Goal: Transaction & Acquisition: Purchase product/service

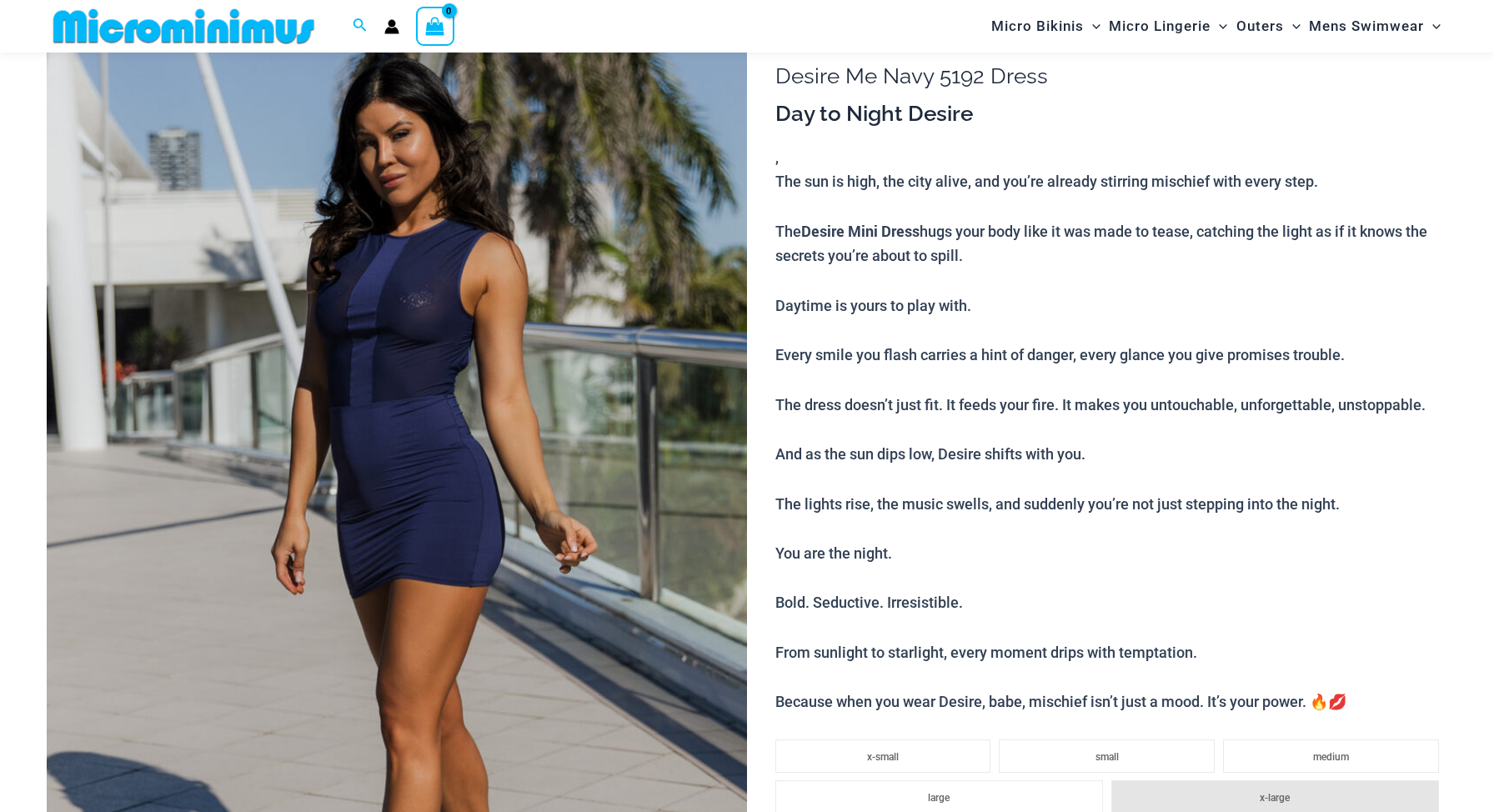
scroll to position [140, 0]
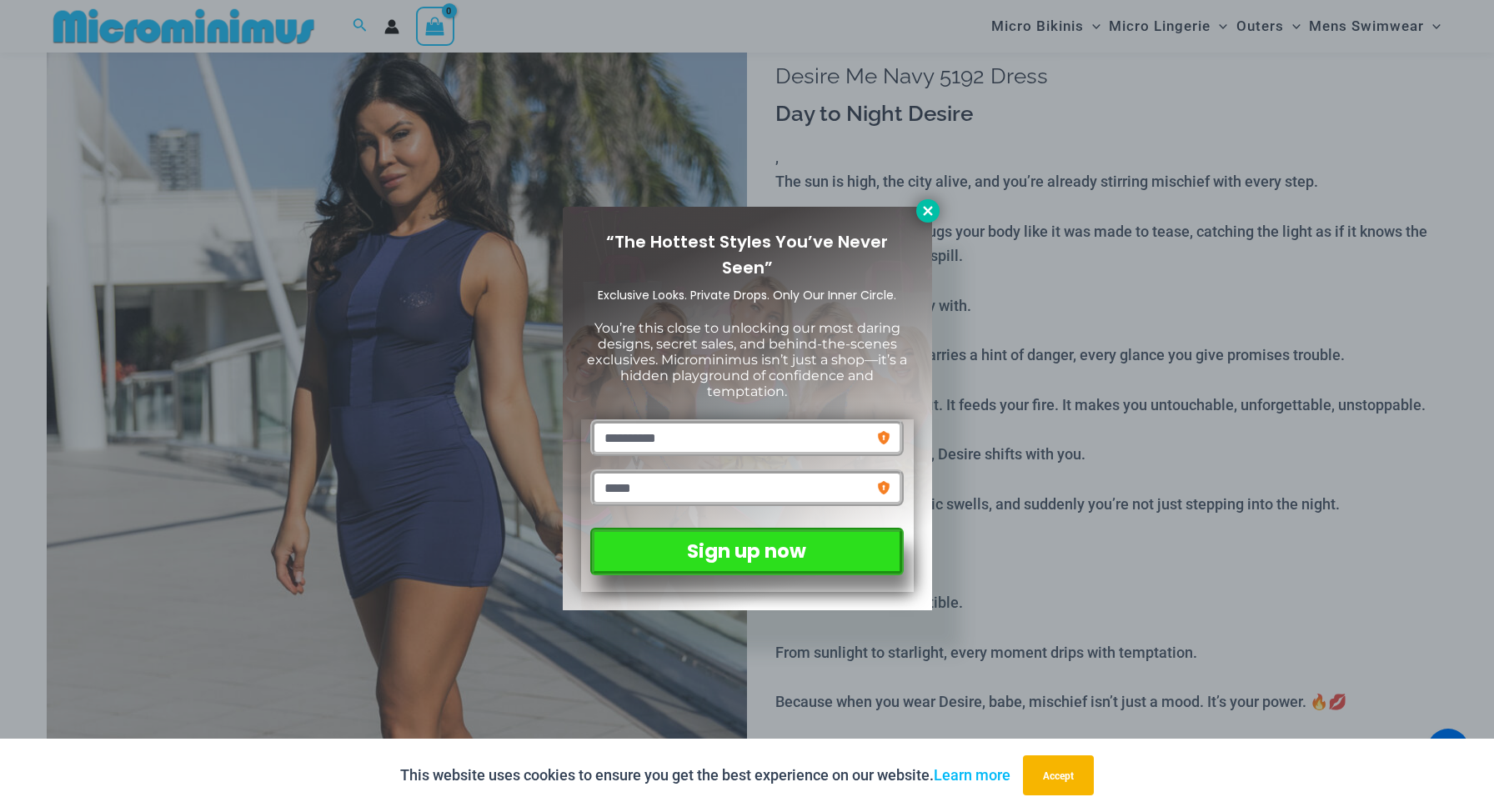
click at [936, 204] on button at bounding box center [928, 211] width 23 height 23
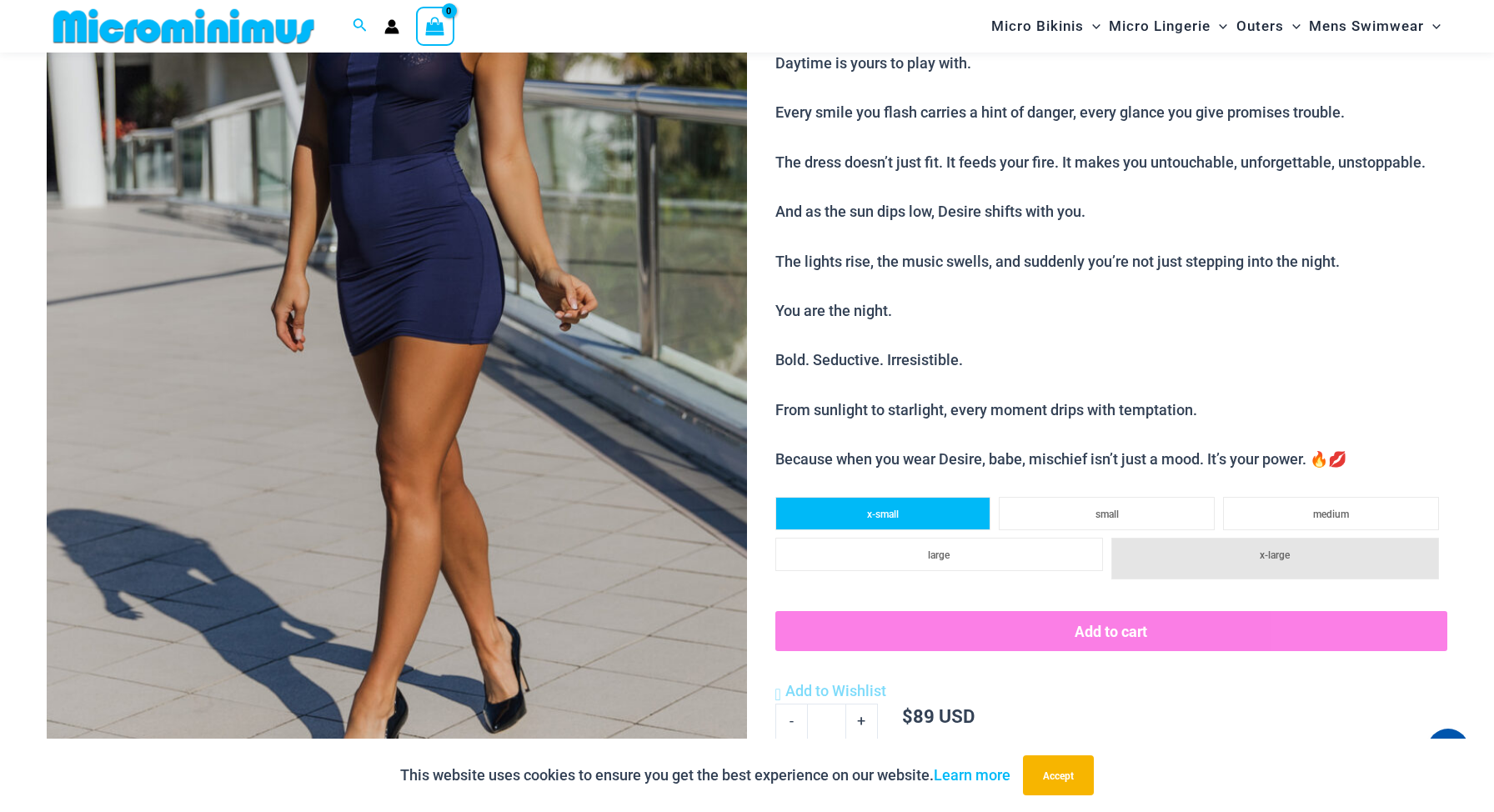
scroll to position [394, 0]
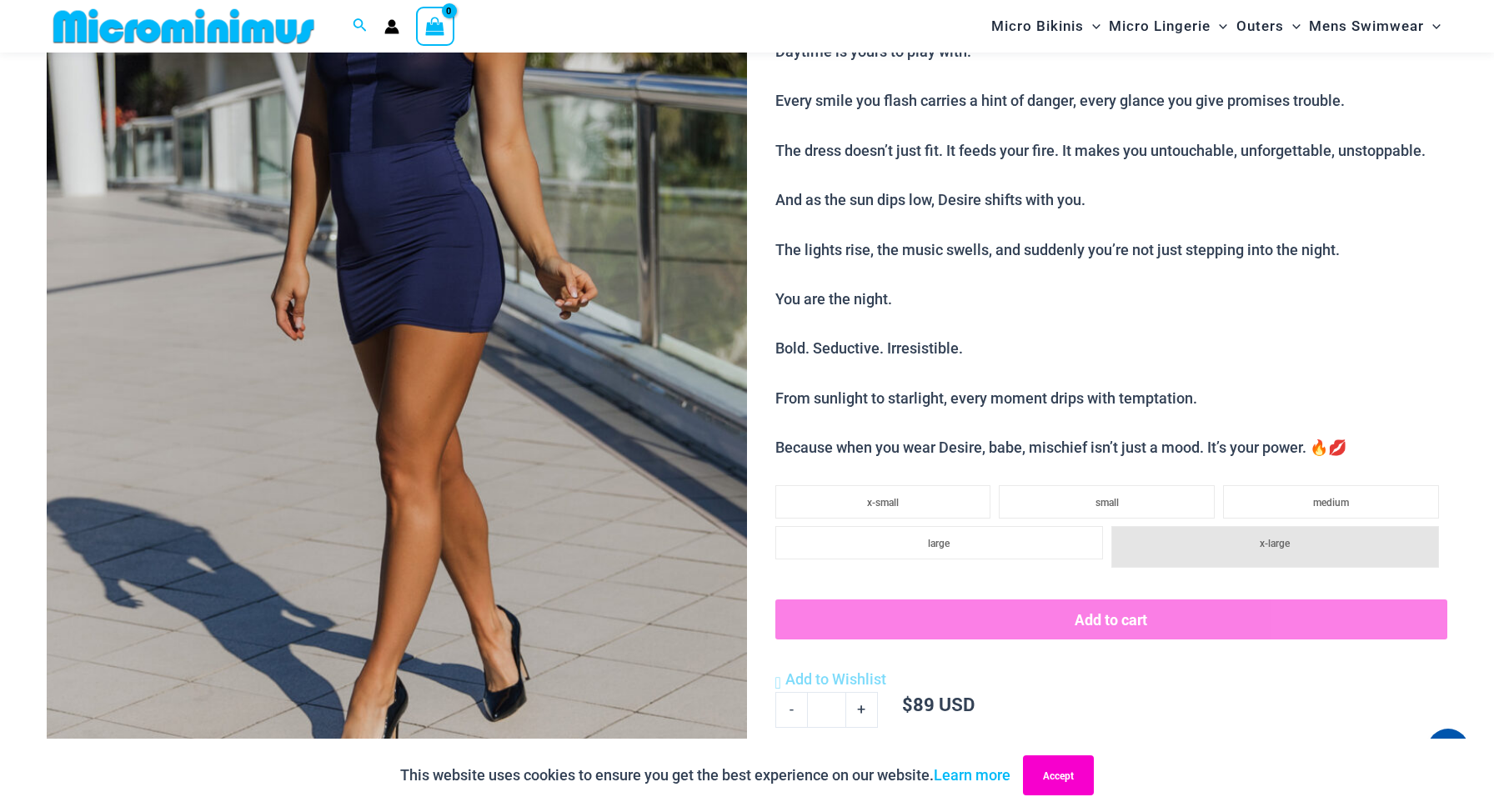
click at [1051, 771] on button "Accept" at bounding box center [1059, 775] width 71 height 40
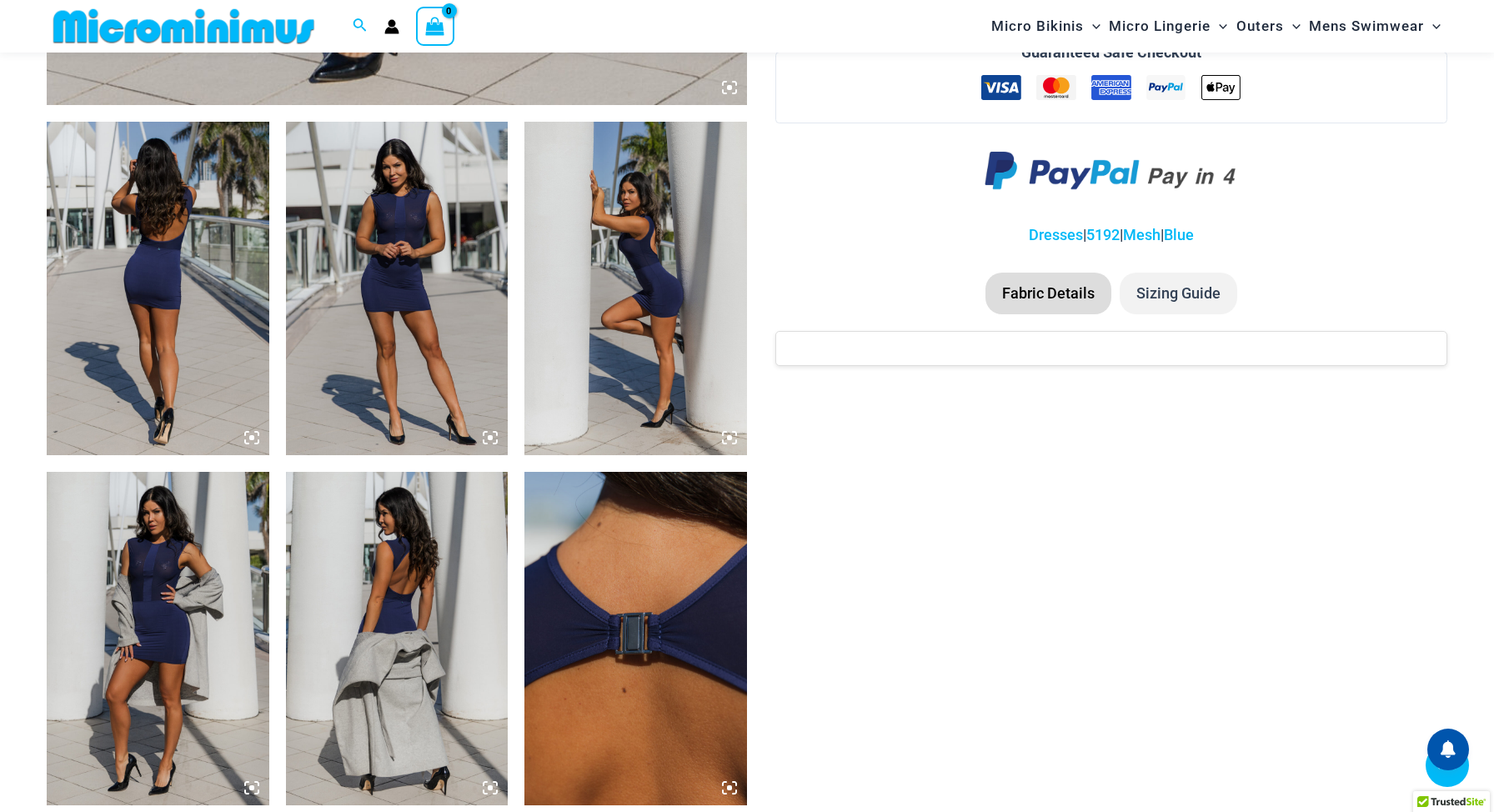
scroll to position [1100, 0]
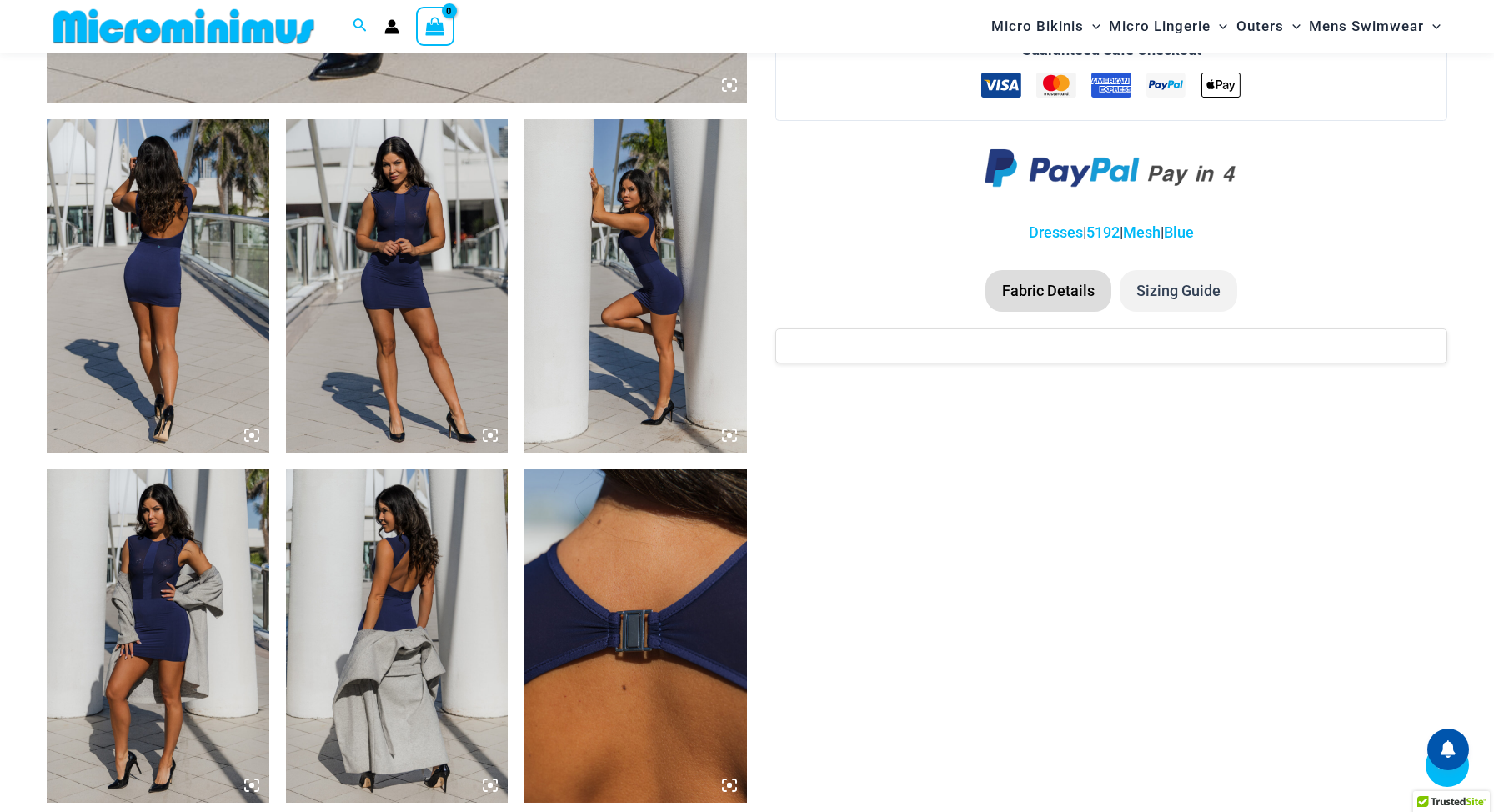
click at [158, 285] on img at bounding box center [158, 286] width 223 height 333
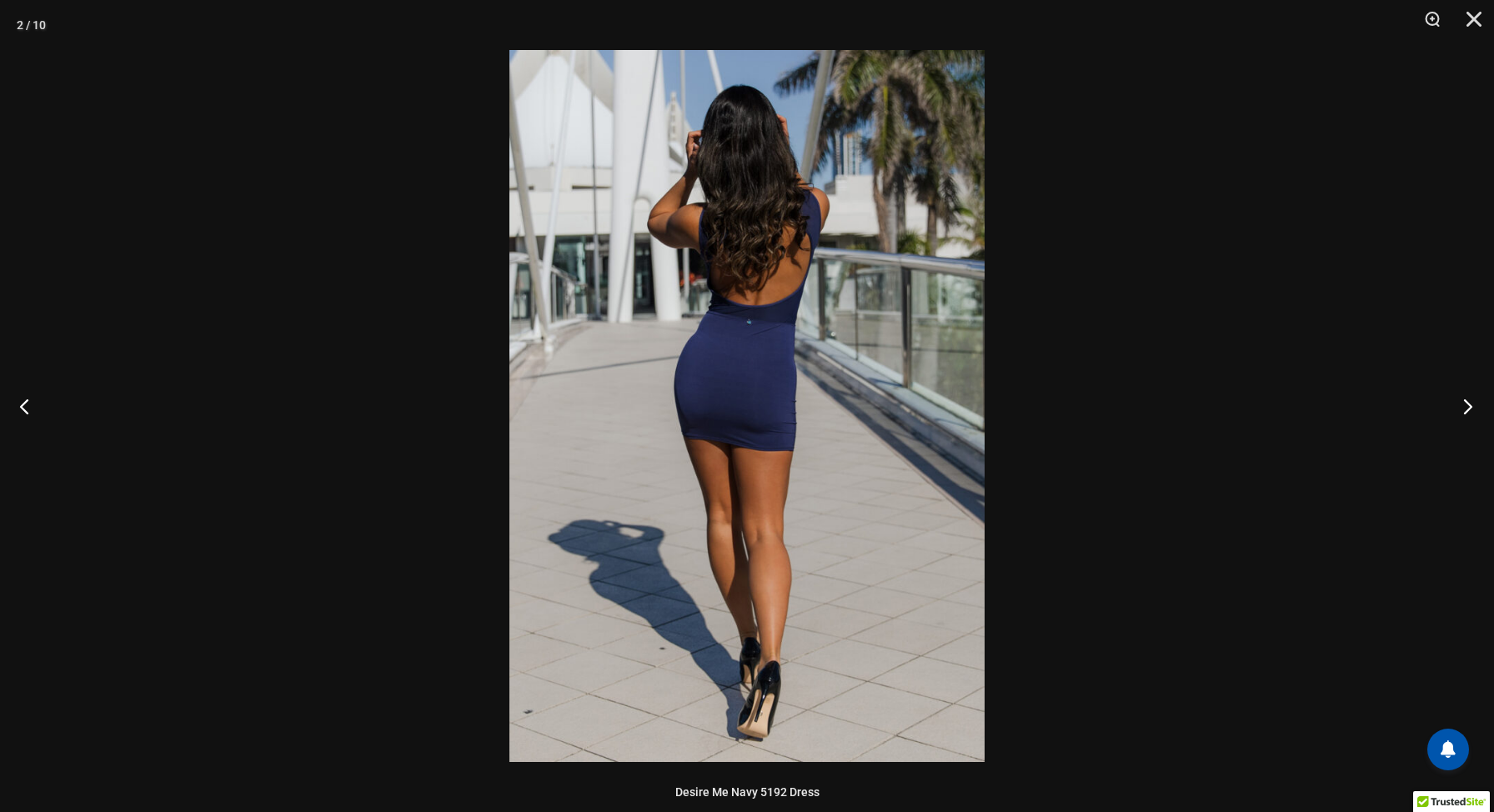
click at [1473, 406] on button "Next" at bounding box center [1463, 406] width 62 height 84
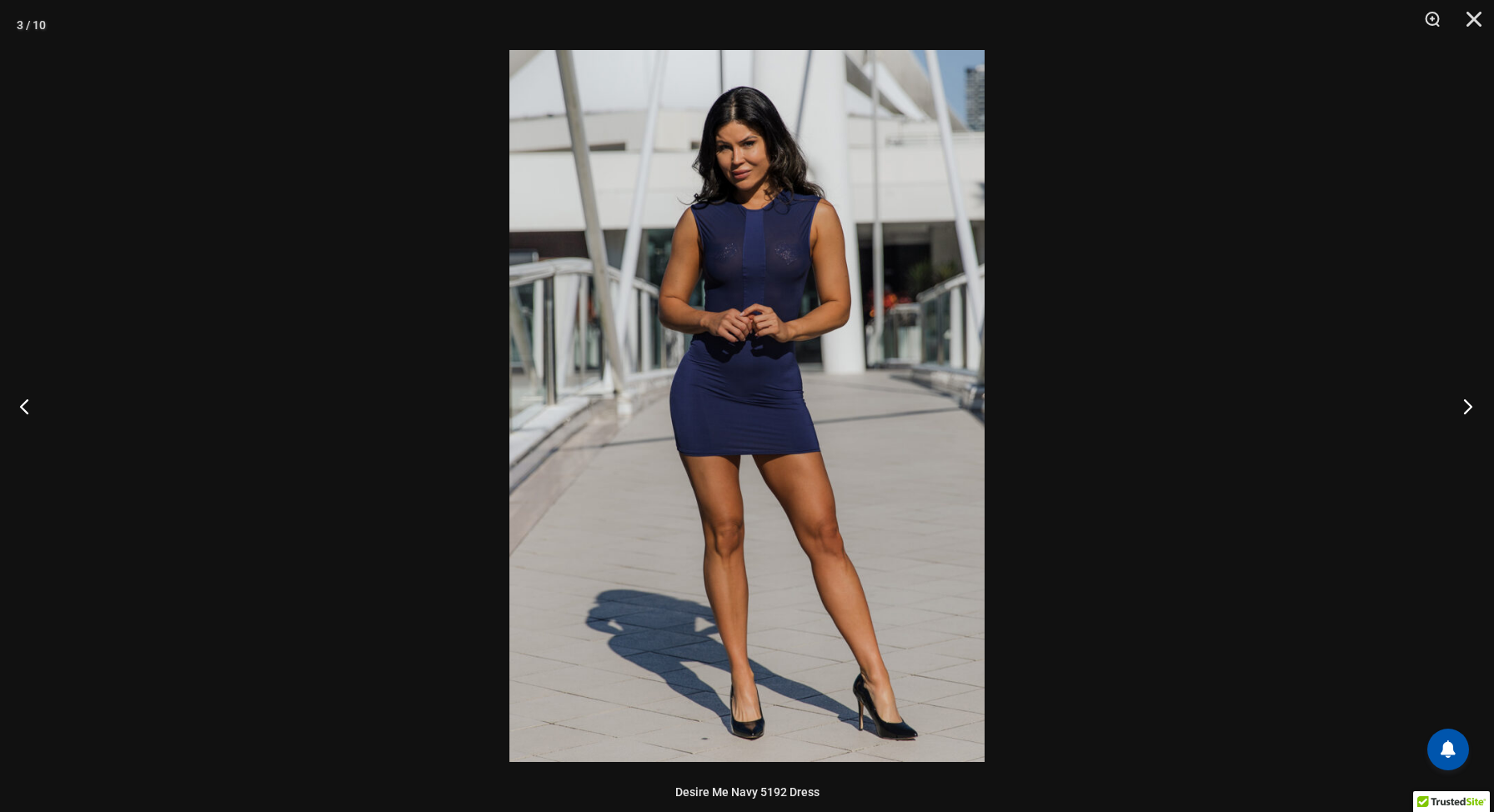
click at [1473, 406] on button "Next" at bounding box center [1463, 406] width 62 height 84
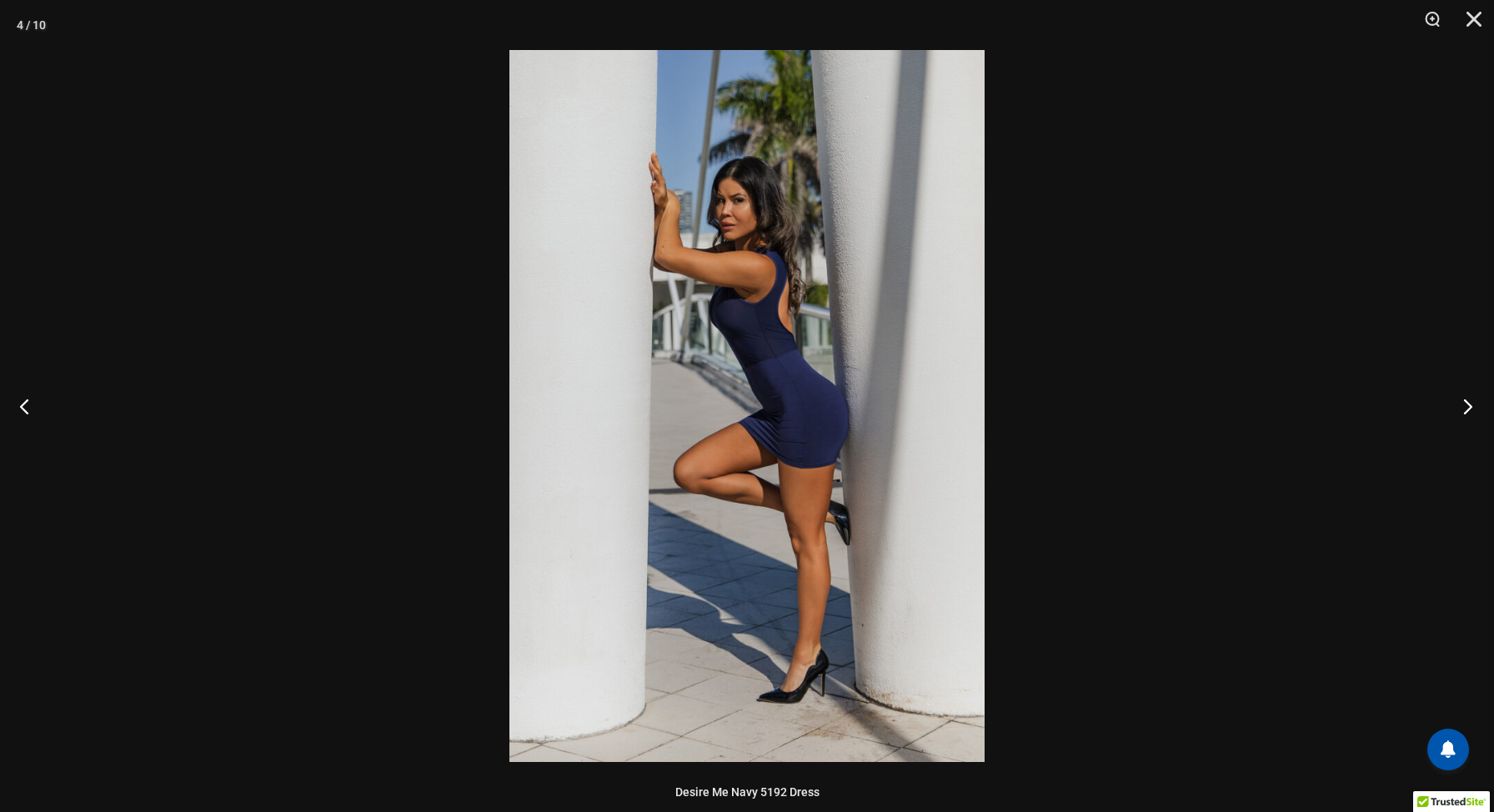
click at [1473, 406] on button "Next" at bounding box center [1463, 406] width 62 height 84
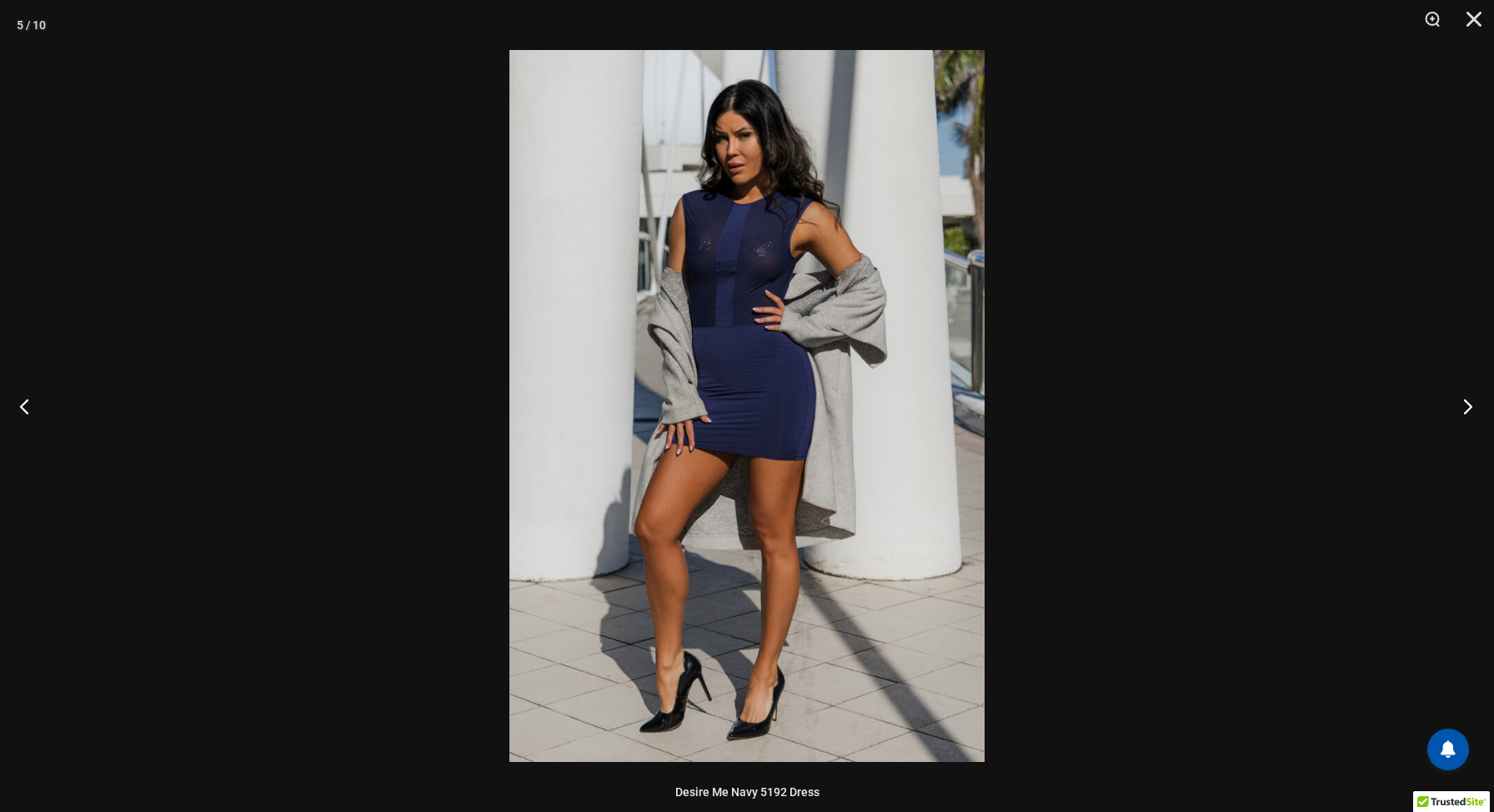
click at [1473, 406] on button "Next" at bounding box center [1463, 406] width 62 height 84
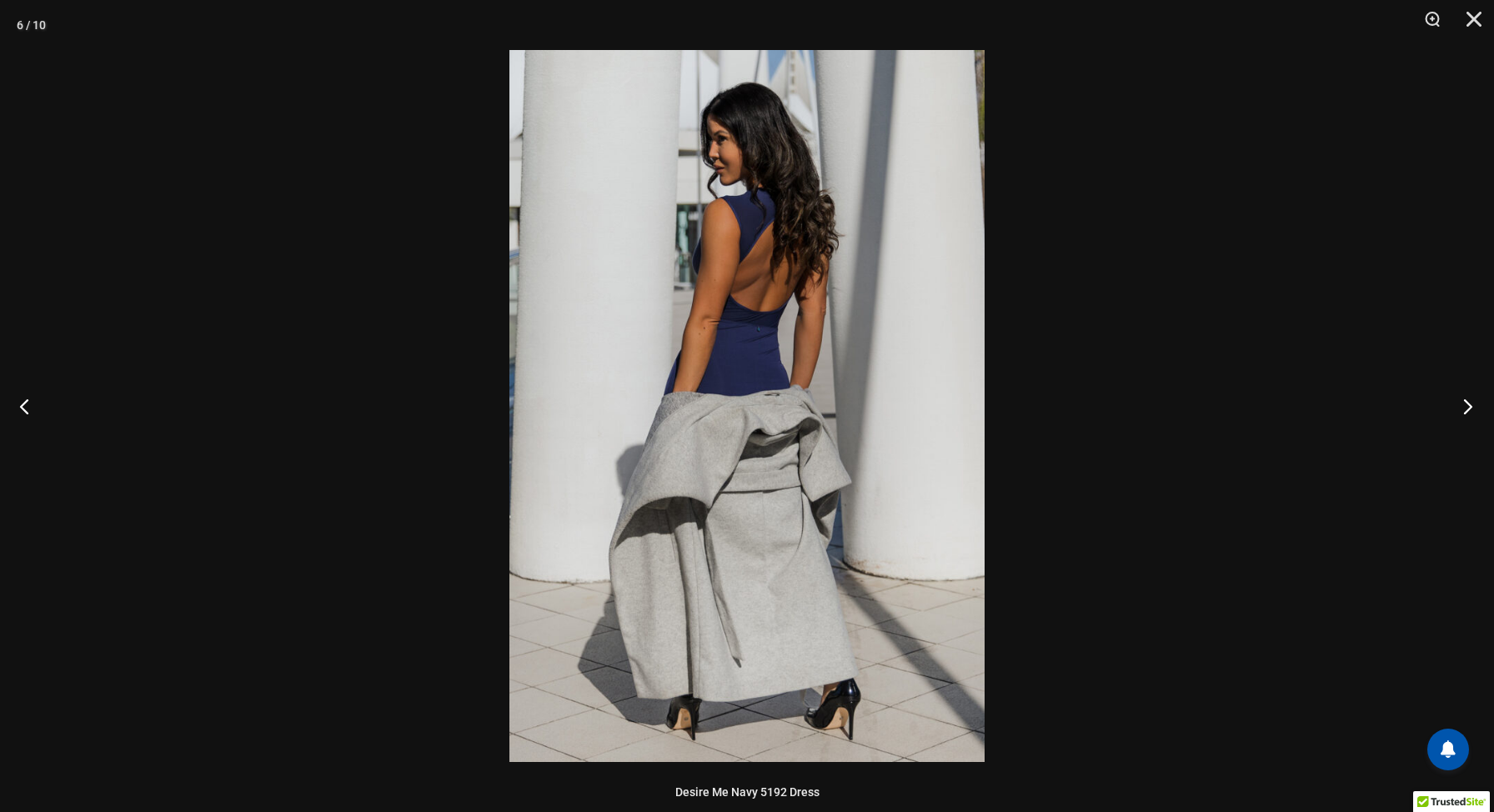
click at [1473, 407] on button "Next" at bounding box center [1463, 406] width 62 height 84
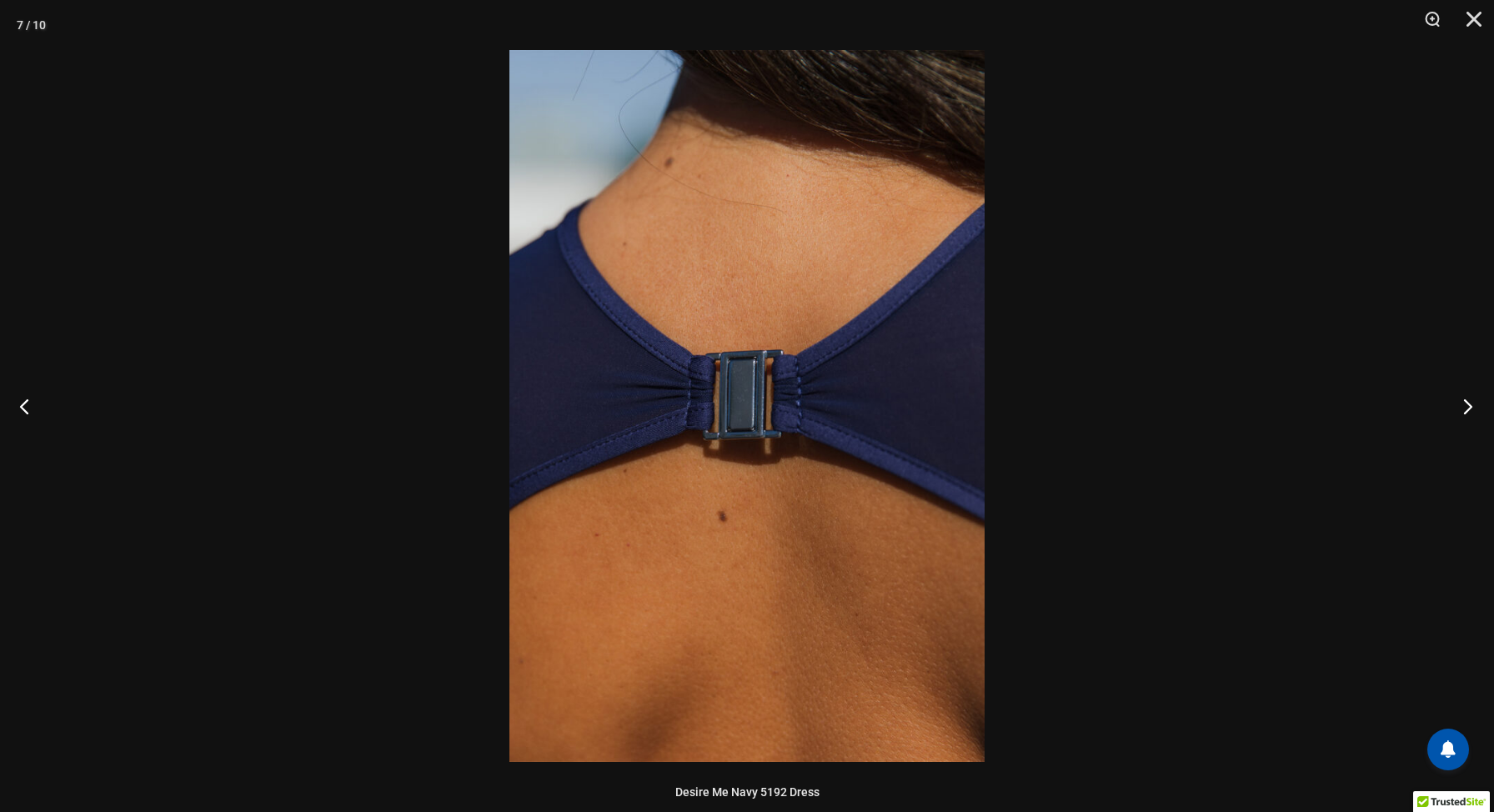
click at [1473, 407] on button "Next" at bounding box center [1463, 406] width 62 height 84
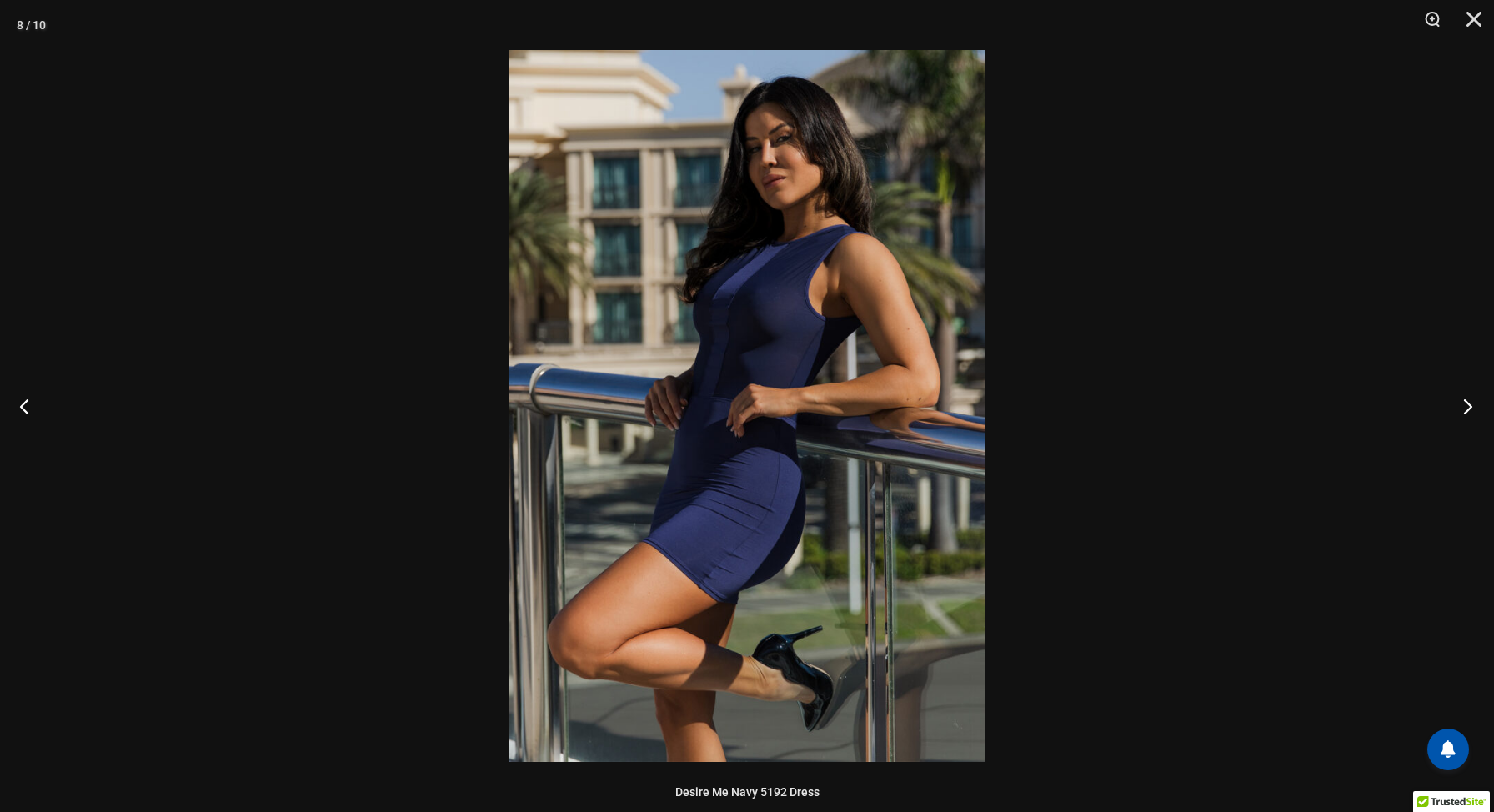
click at [1473, 408] on button "Next" at bounding box center [1463, 406] width 62 height 84
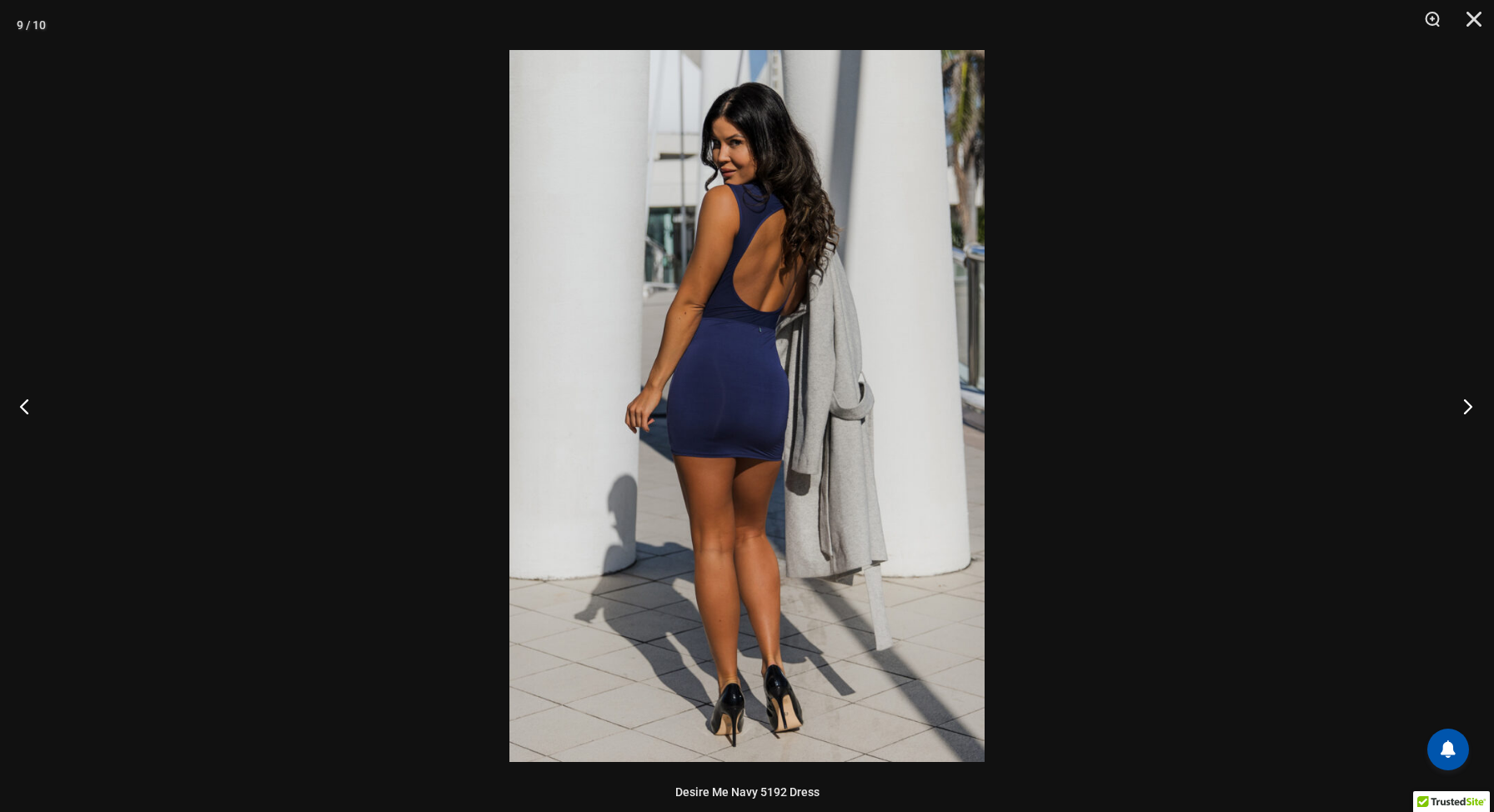
click at [1473, 408] on button "Next" at bounding box center [1463, 406] width 62 height 84
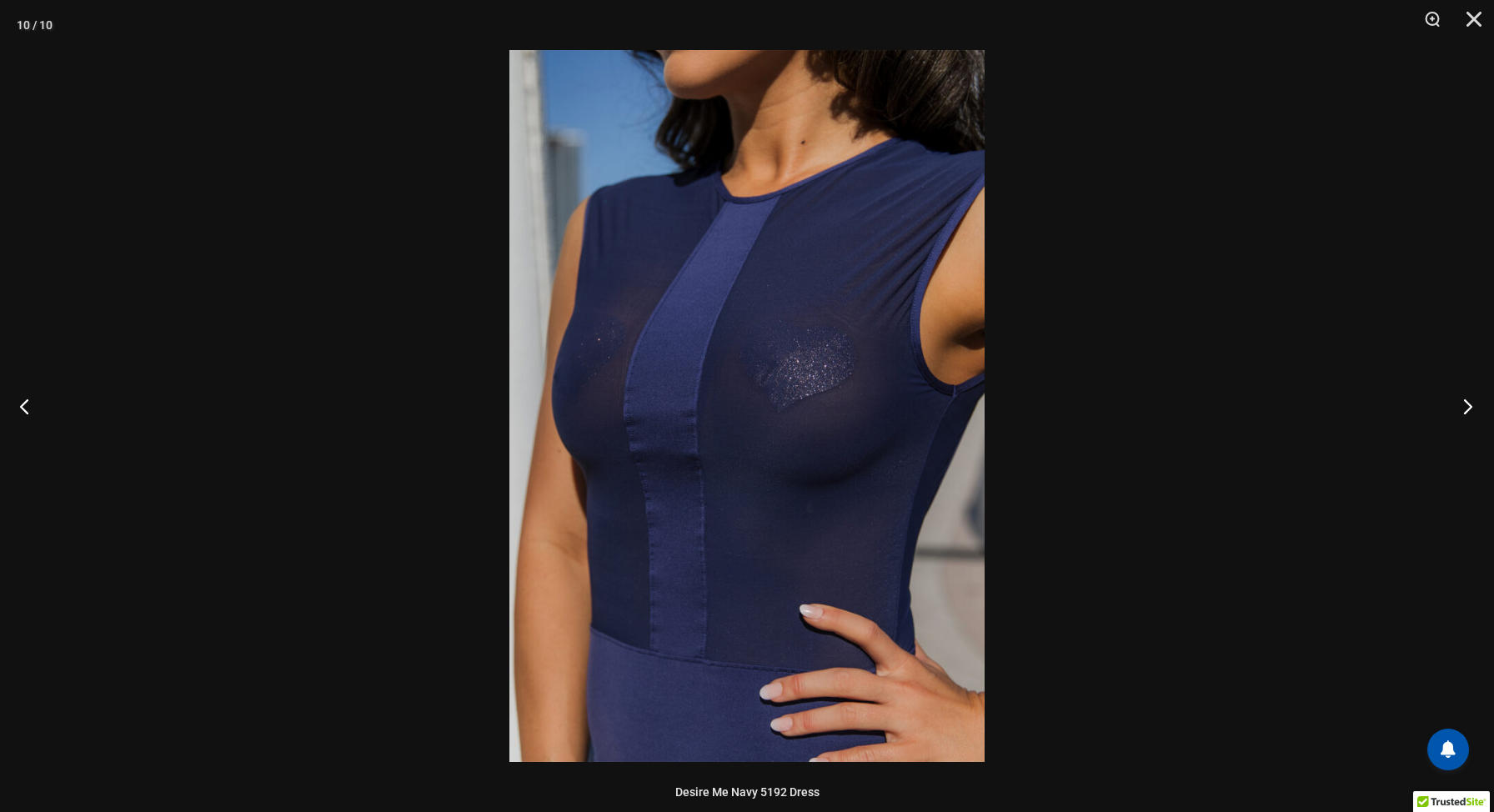
click at [1473, 408] on button "Next" at bounding box center [1463, 406] width 62 height 84
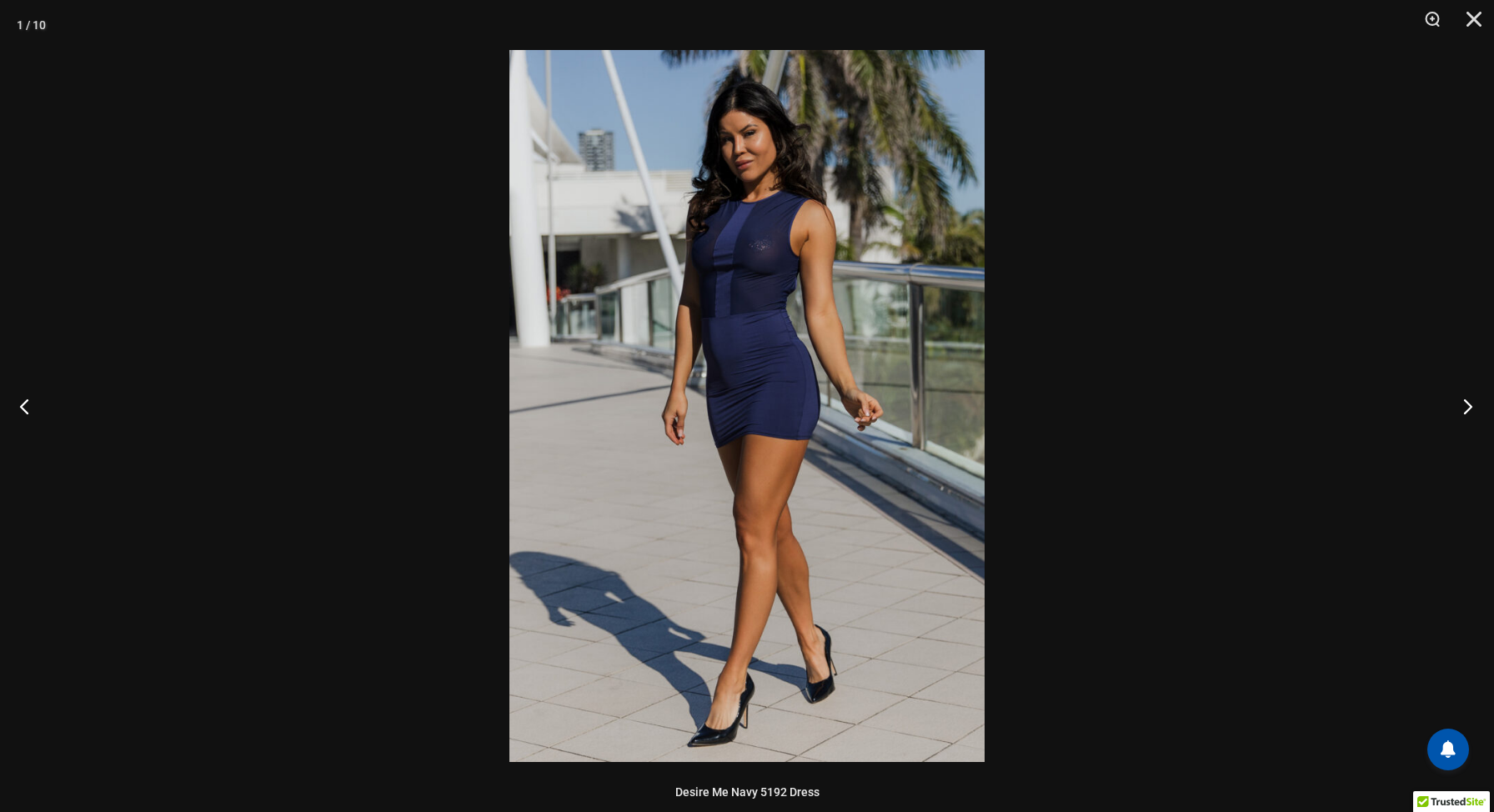
click at [1473, 410] on button "Next" at bounding box center [1463, 406] width 62 height 84
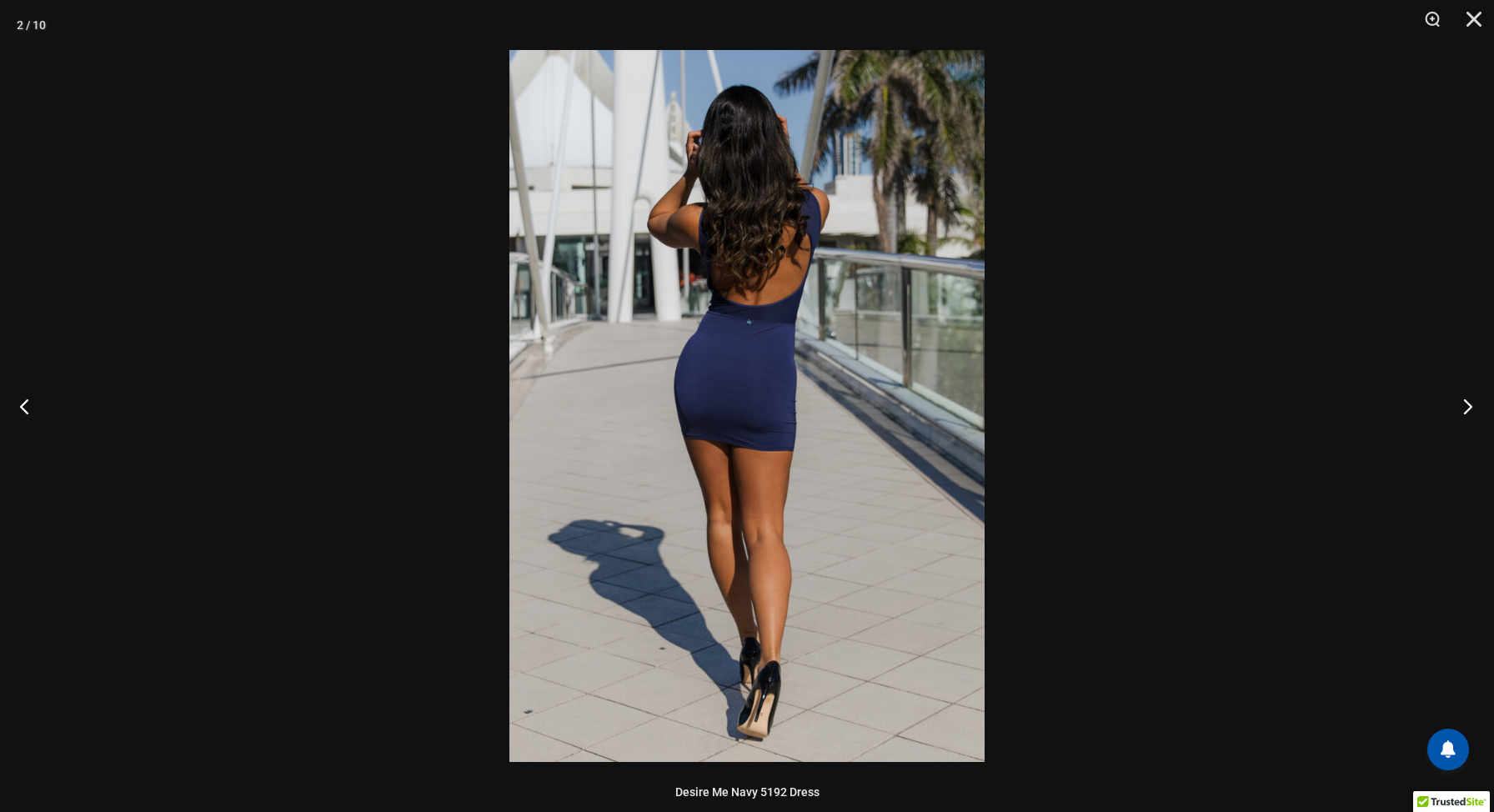
click at [1473, 411] on button "Next" at bounding box center [1463, 406] width 62 height 84
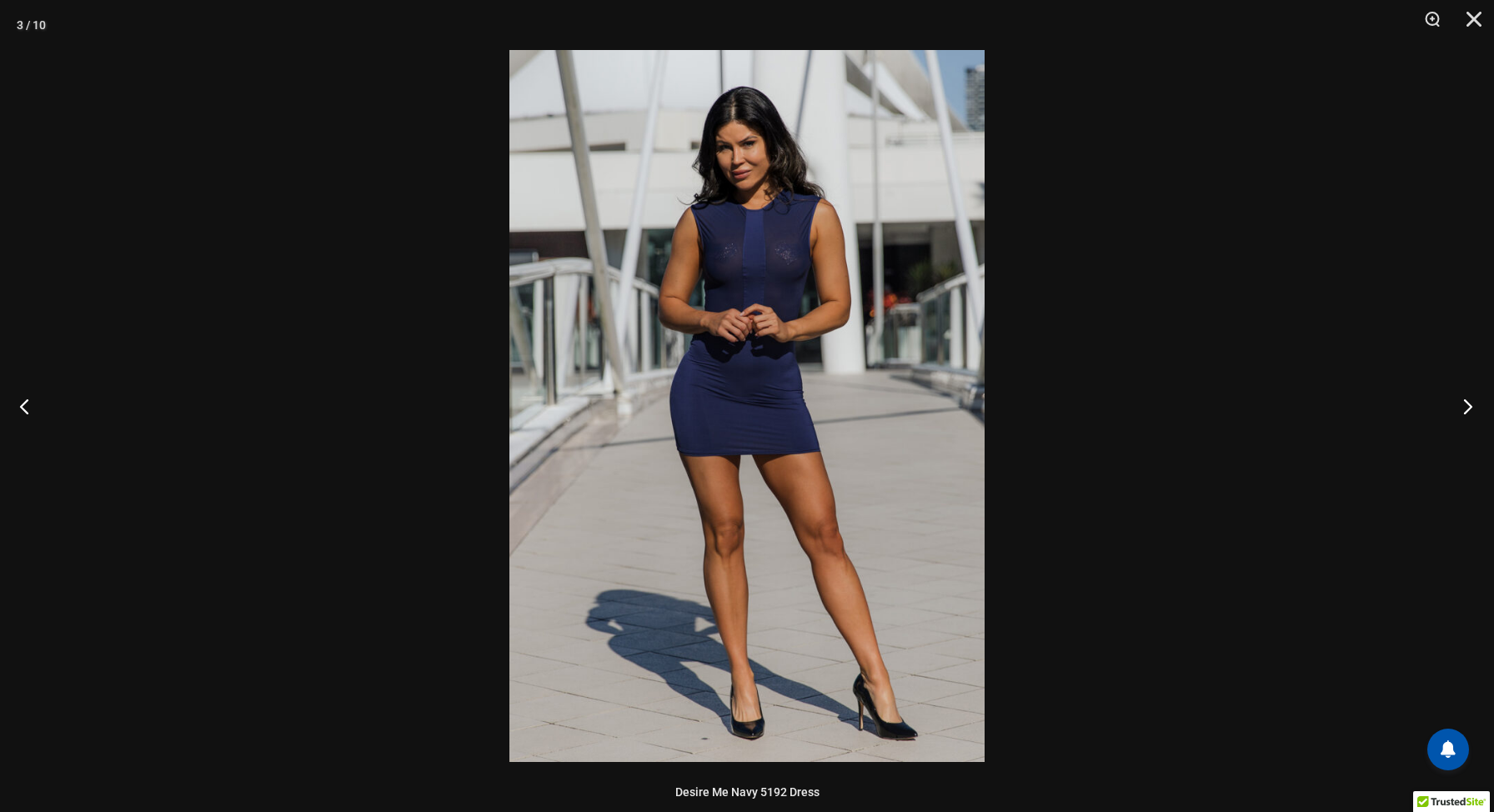
click at [1473, 412] on button "Next" at bounding box center [1463, 406] width 62 height 84
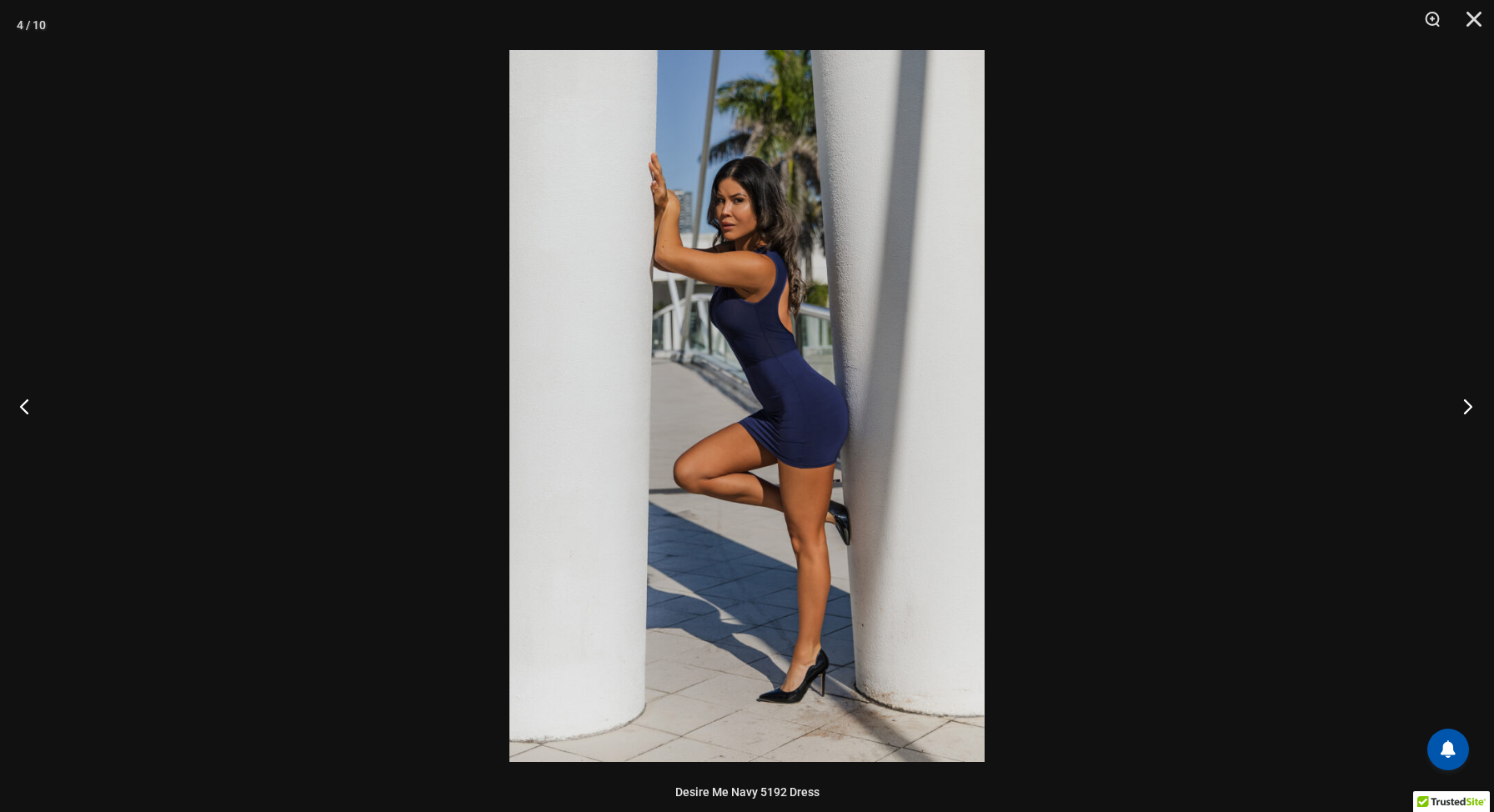
click at [1473, 412] on button "Next" at bounding box center [1463, 406] width 62 height 84
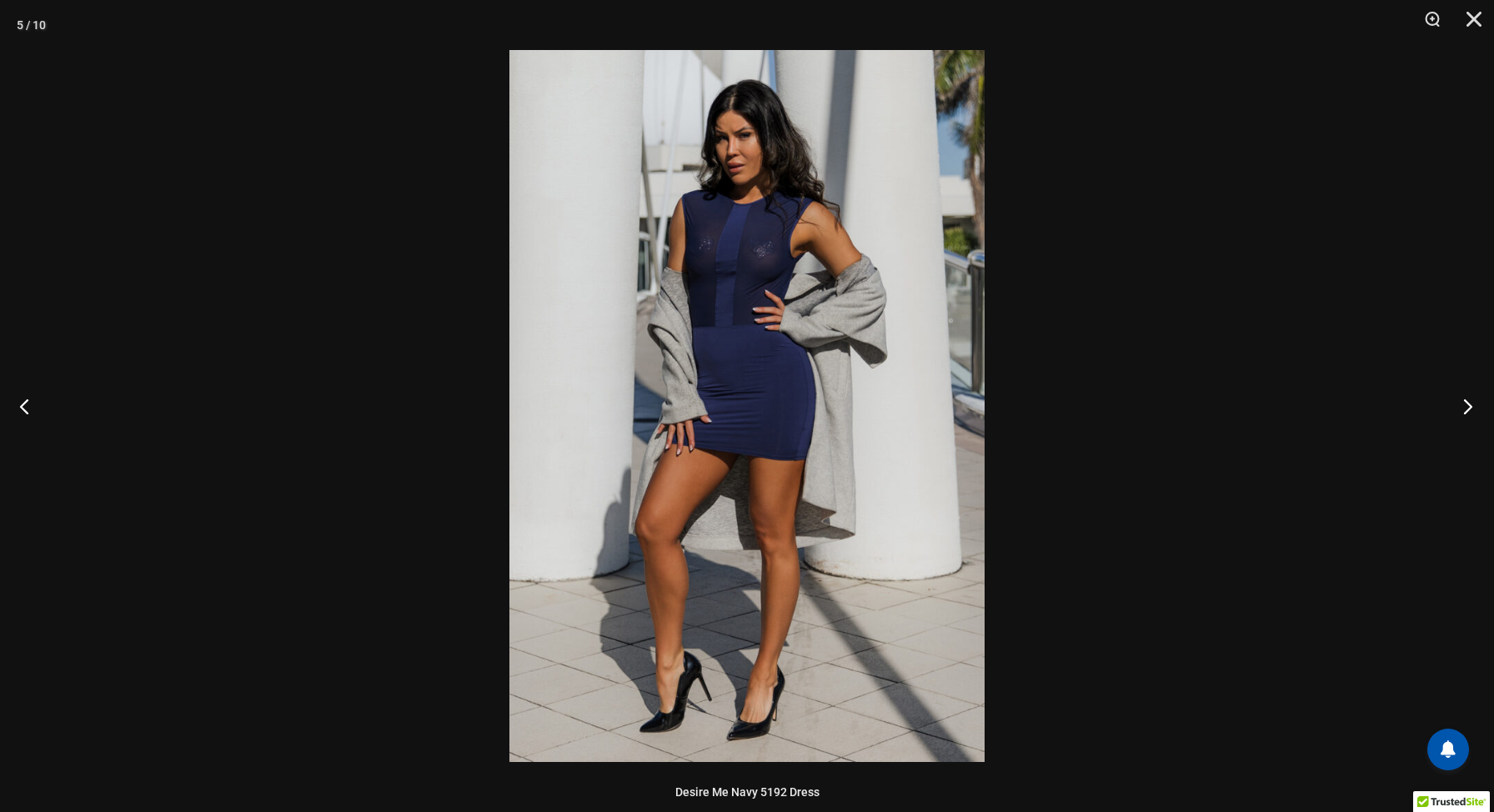
click at [1473, 413] on button "Next" at bounding box center [1463, 406] width 62 height 84
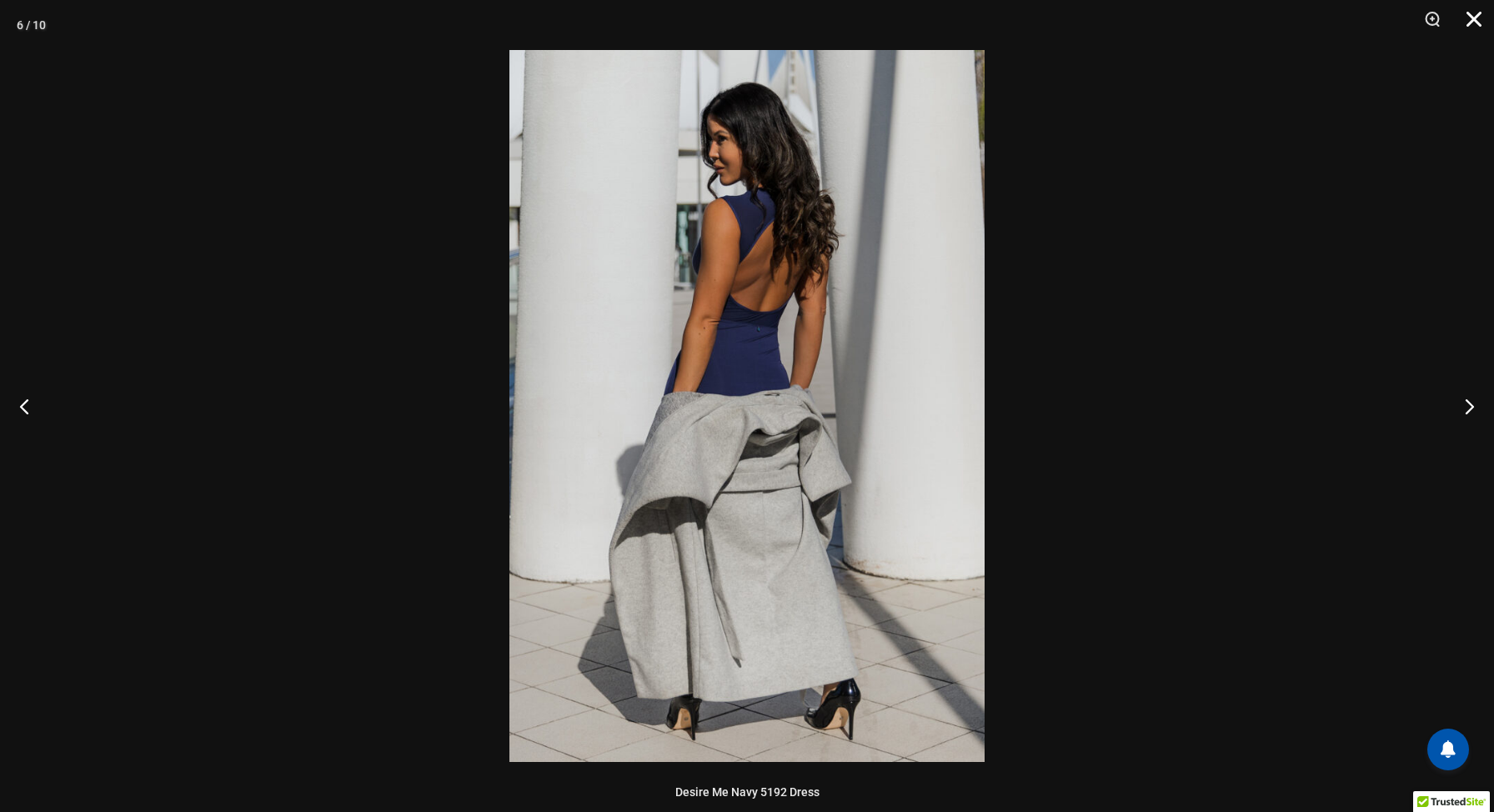
click at [1476, 21] on button "Close" at bounding box center [1468, 25] width 42 height 50
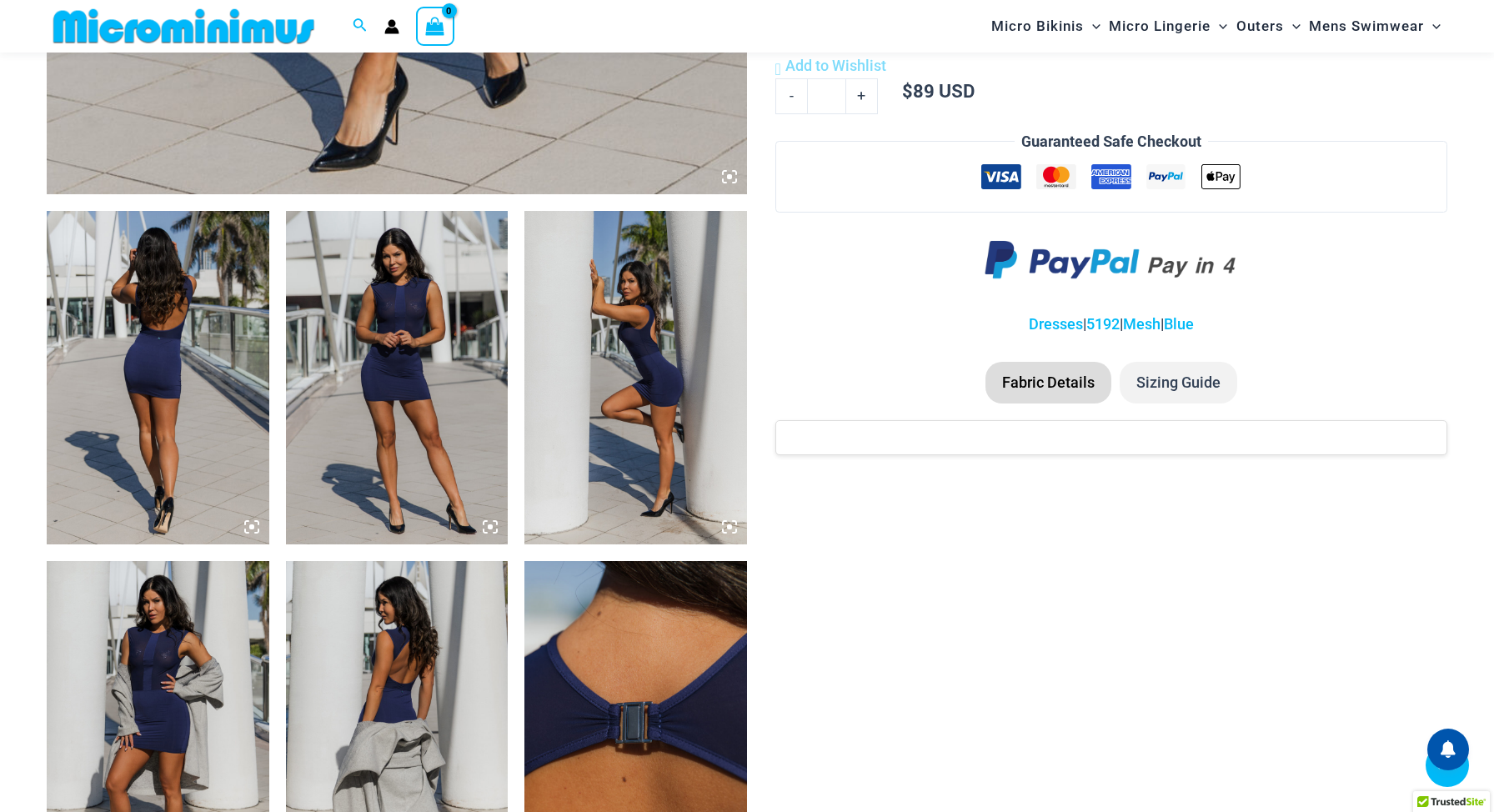
scroll to position [1024, 0]
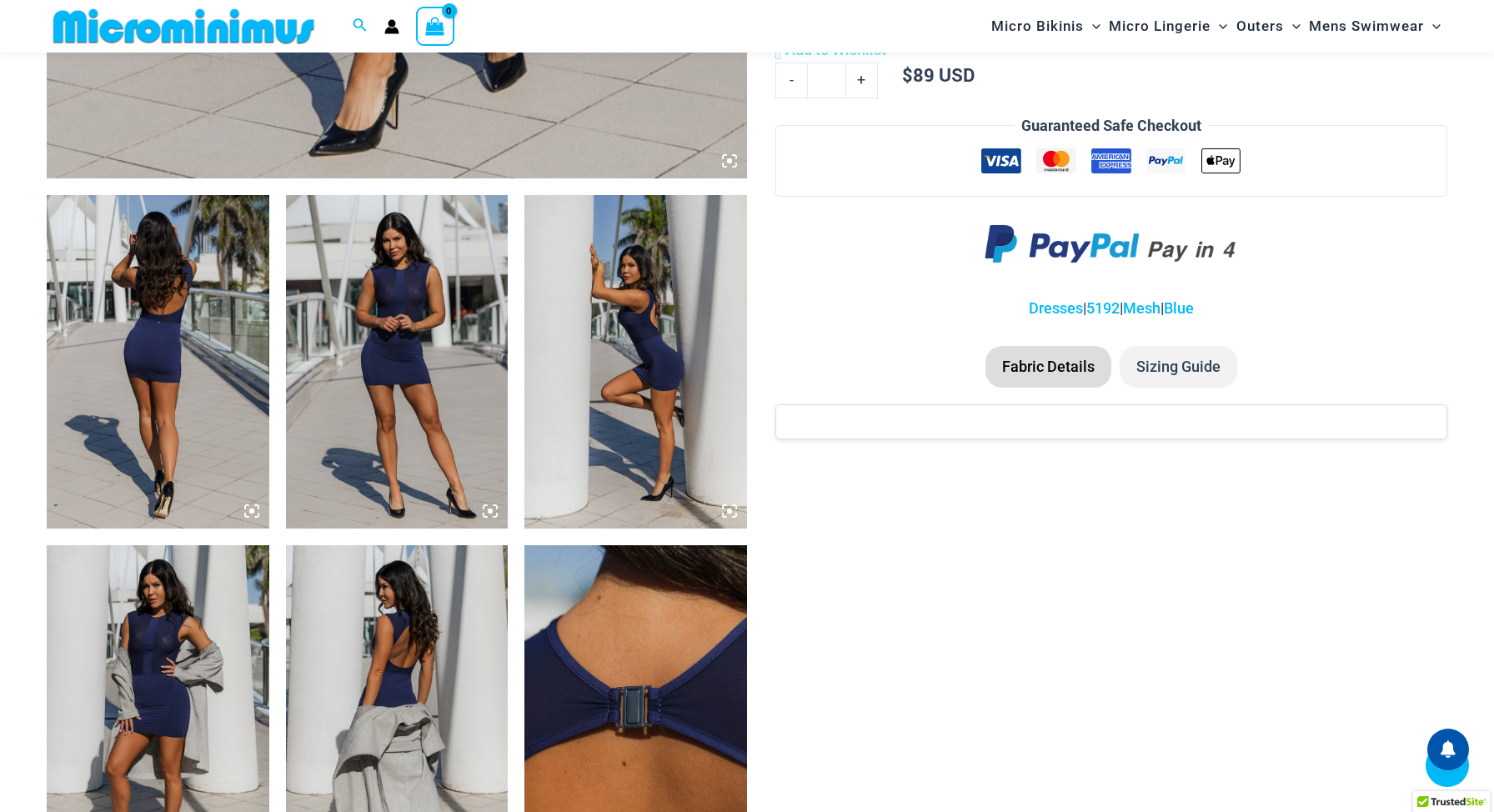
click at [1038, 364] on li "Fabric Details" at bounding box center [1048, 366] width 126 height 42
click at [1031, 371] on li "Fabric Details" at bounding box center [1048, 366] width 126 height 42
click at [978, 424] on div at bounding box center [1112, 422] width 672 height 35
click at [1153, 369] on li "Sizing Guide" at bounding box center [1178, 366] width 118 height 42
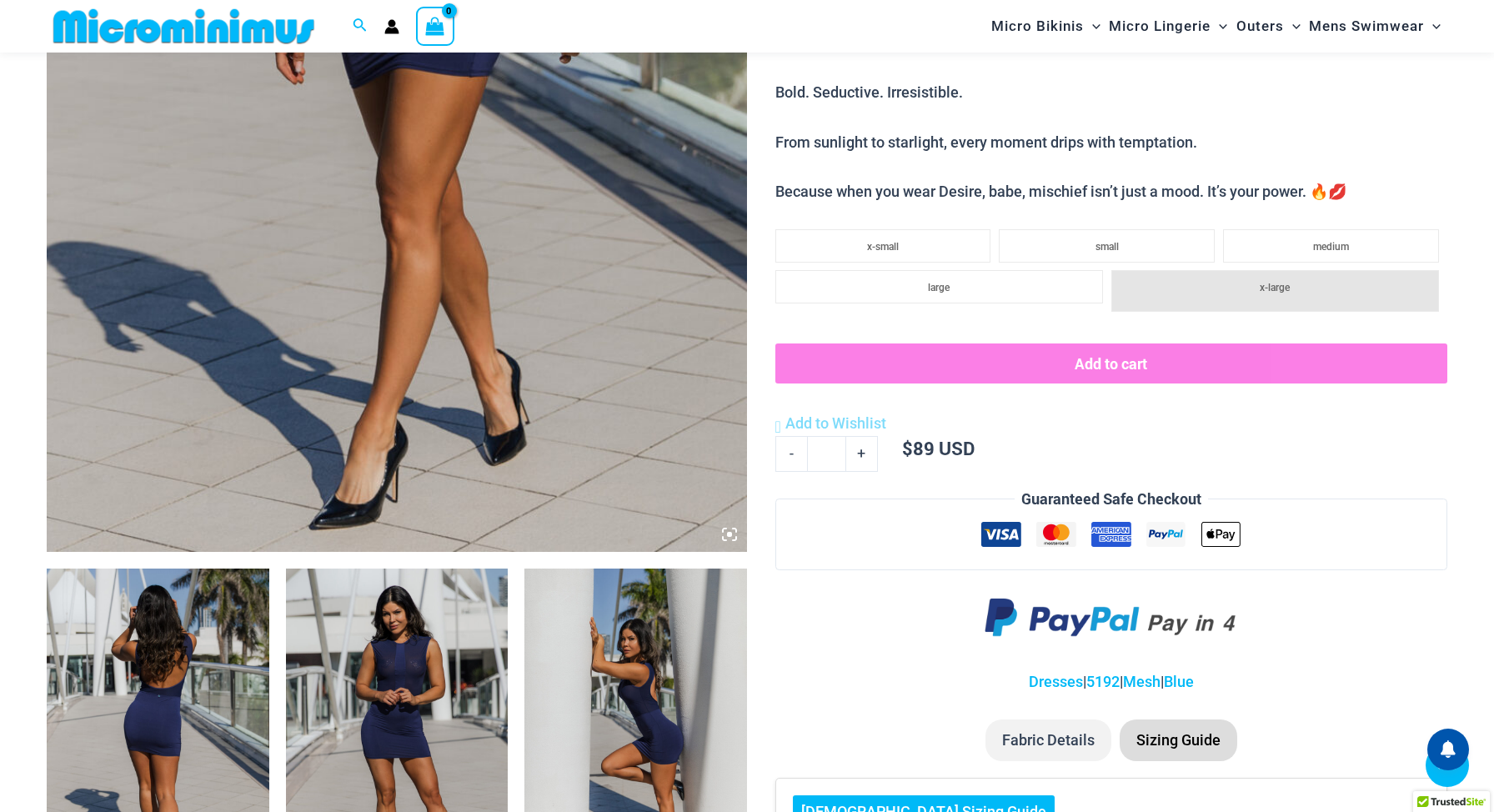
scroll to position [647, 0]
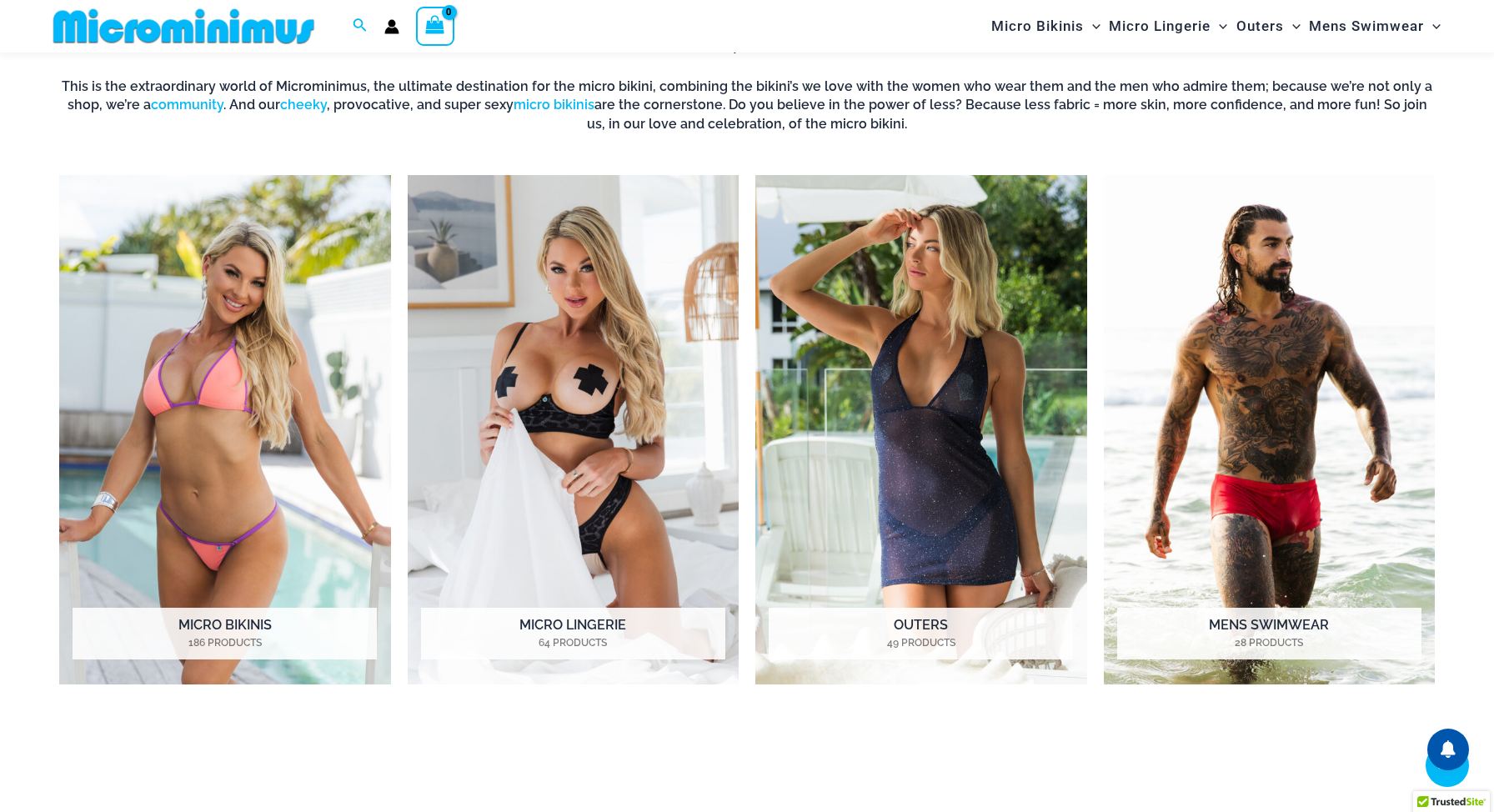
scroll to position [1353, 0]
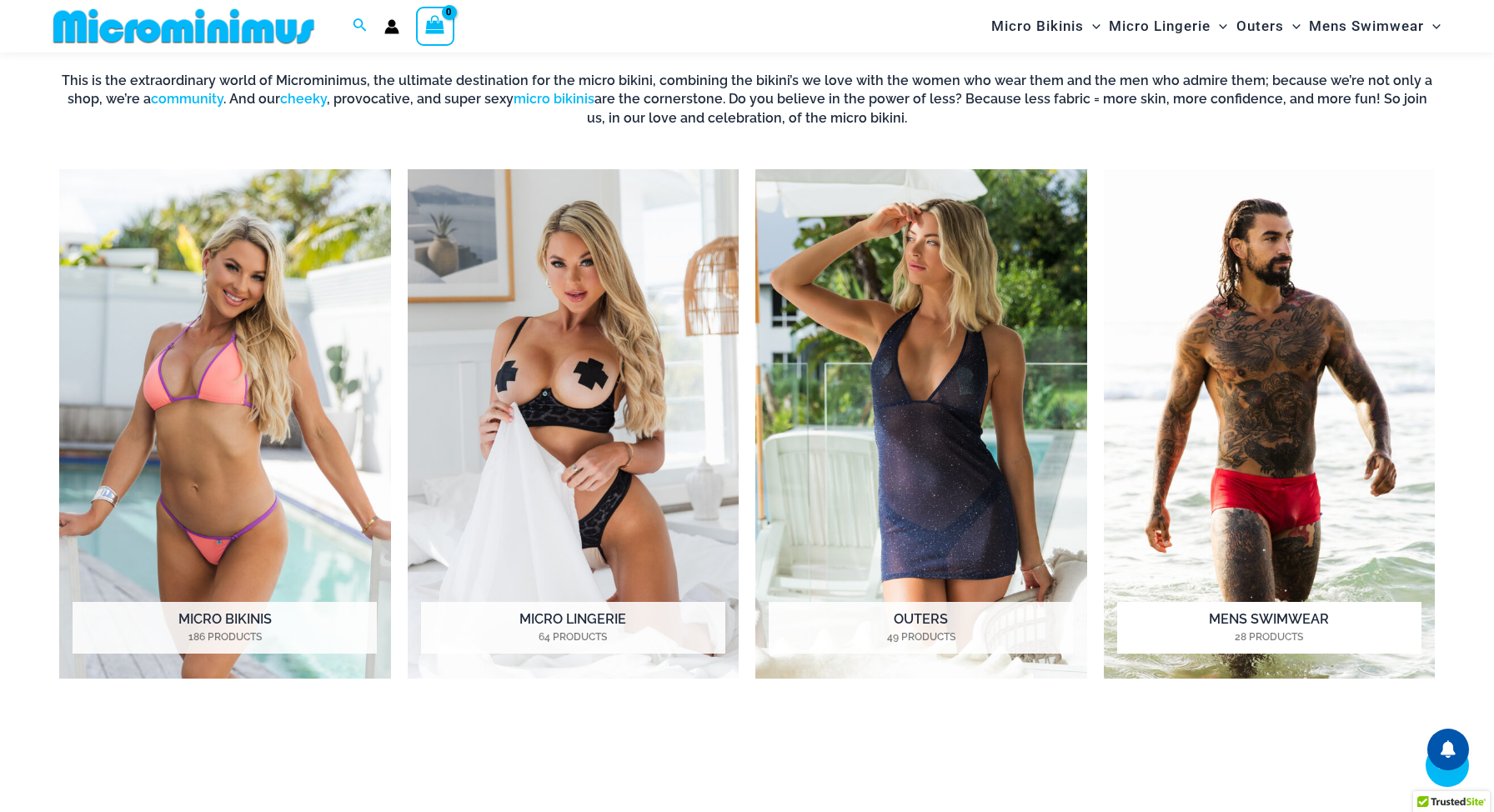
click at [1241, 457] on img "Visit product category Mens Swimwear" at bounding box center [1269, 423] width 332 height 509
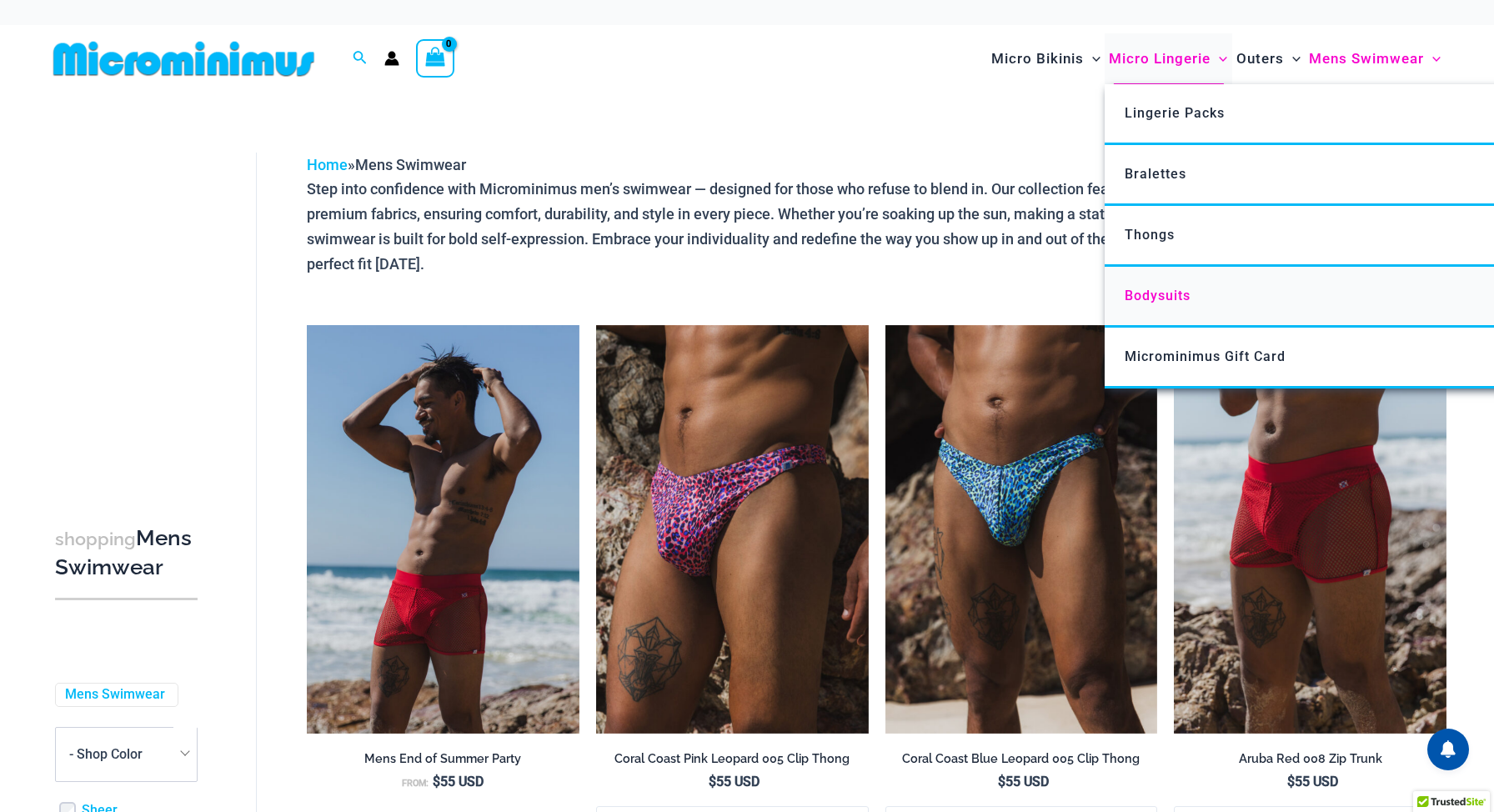
click at [1148, 292] on span "Bodysuits" at bounding box center [1158, 296] width 66 height 16
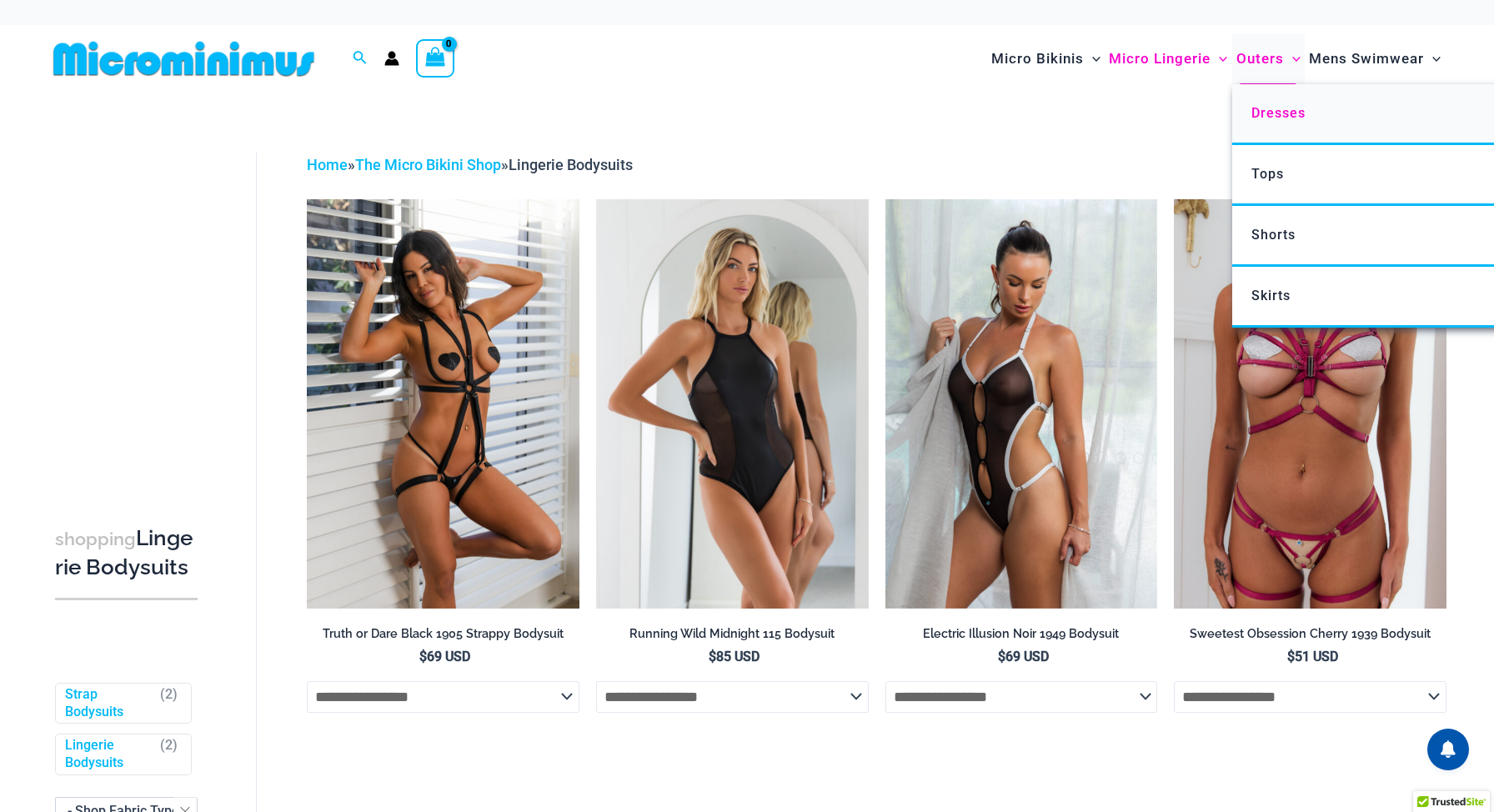
click at [1273, 114] on span "Dresses" at bounding box center [1278, 113] width 54 height 16
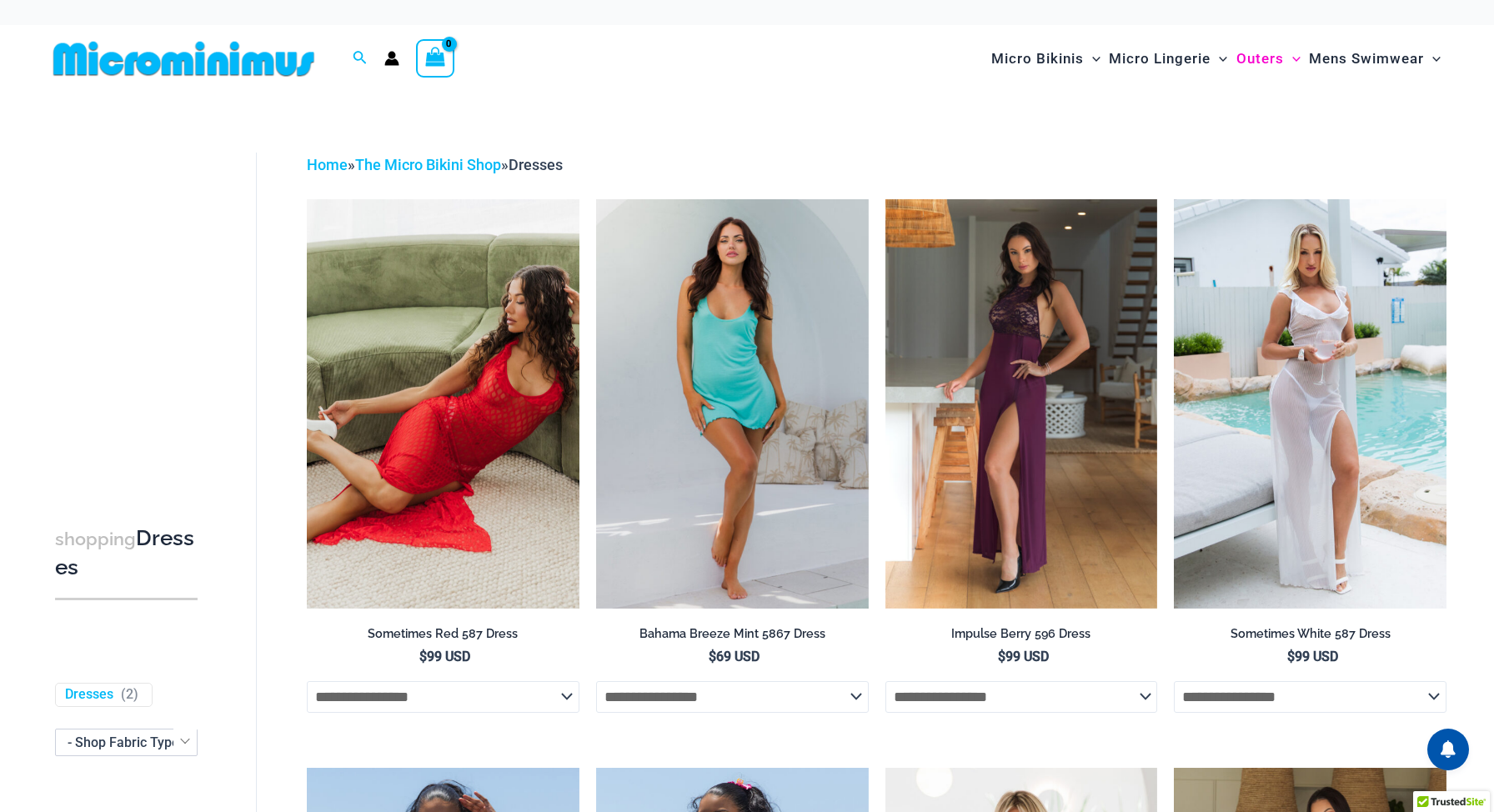
click at [174, 67] on img at bounding box center [184, 59] width 275 height 37
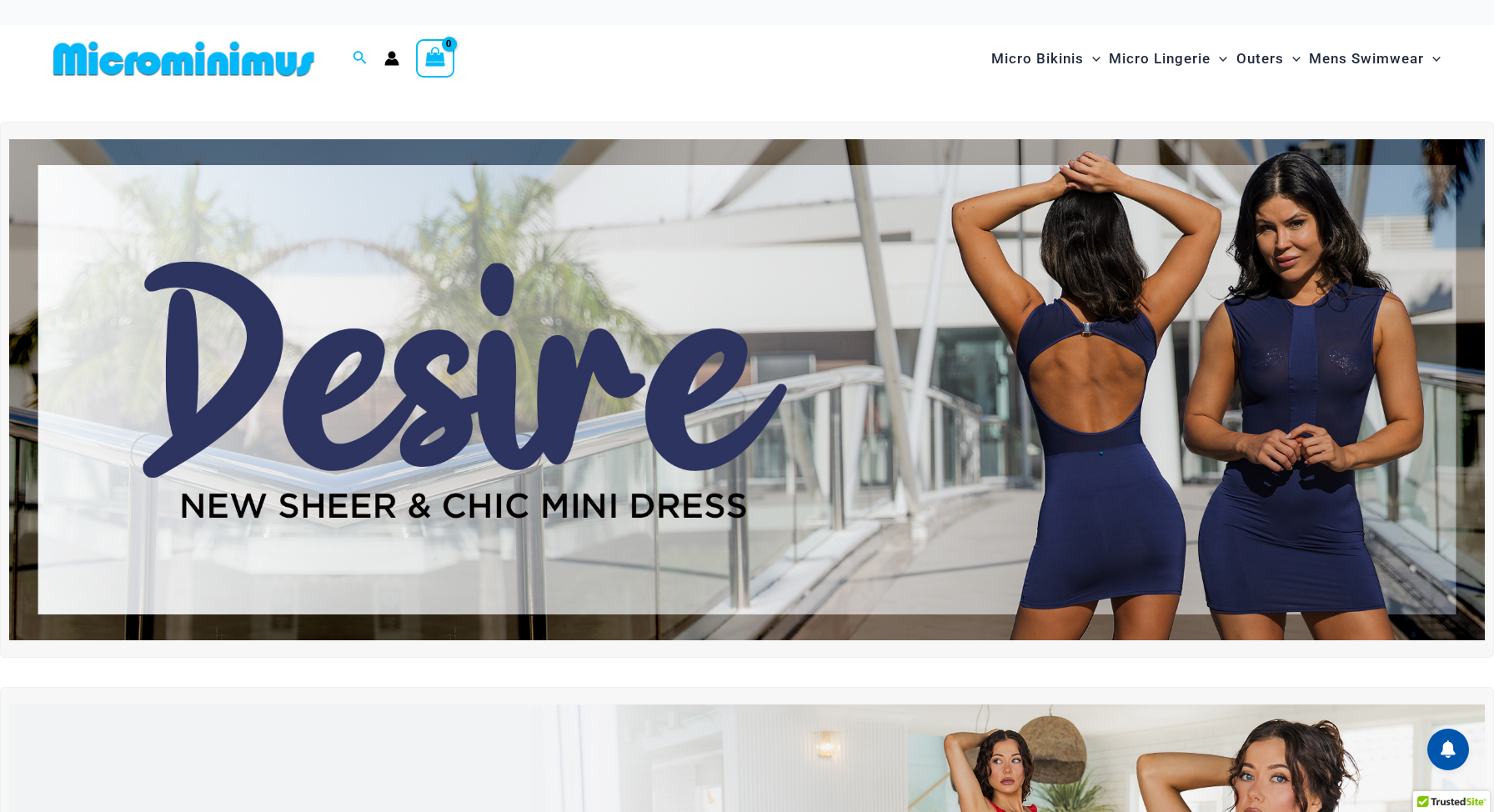
click at [578, 290] on img at bounding box center [747, 390] width 1476 height 502
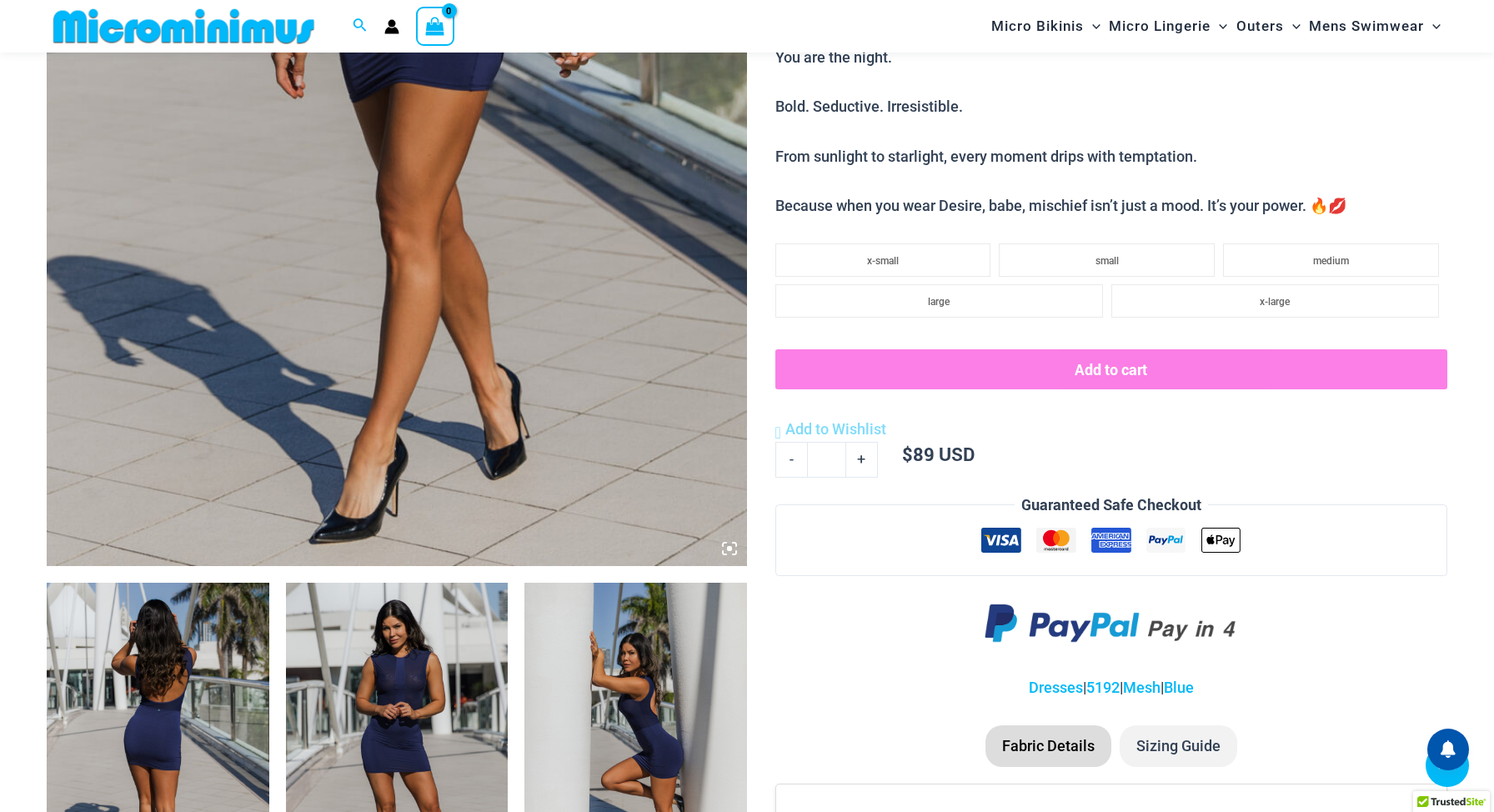
scroll to position [697, 0]
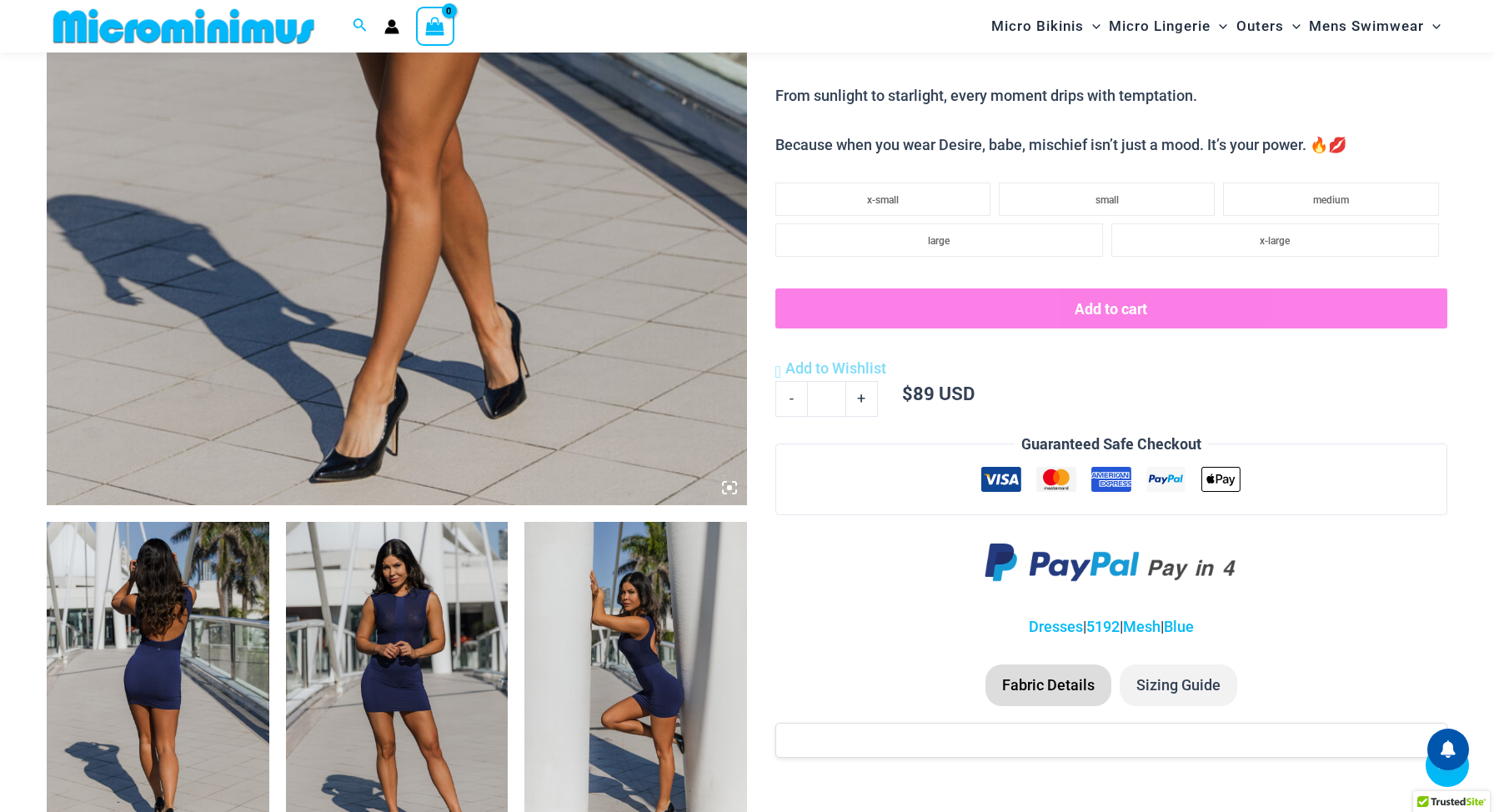
click at [1158, 684] on li "Sizing Guide" at bounding box center [1178, 685] width 118 height 42
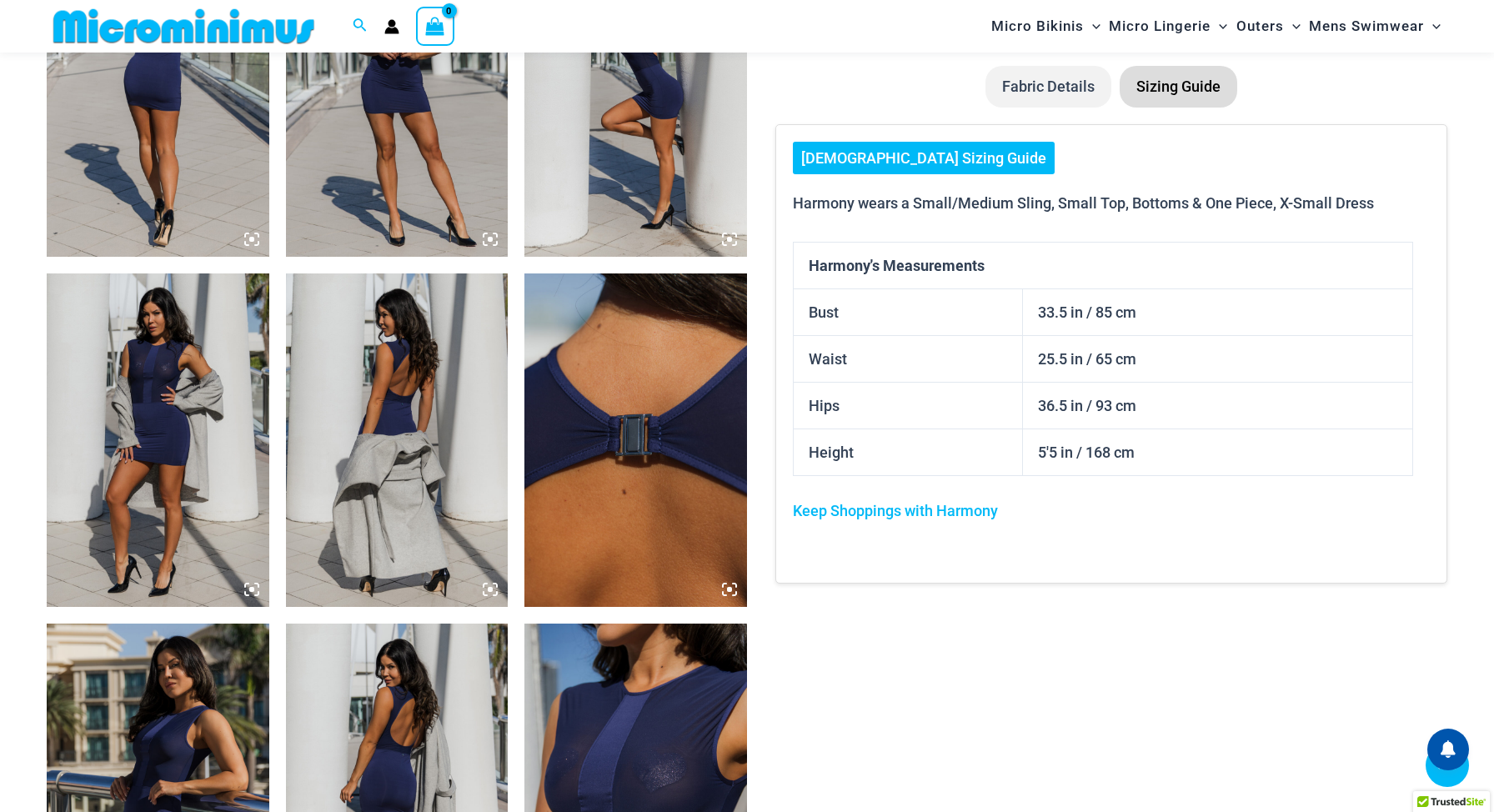
scroll to position [1285, 0]
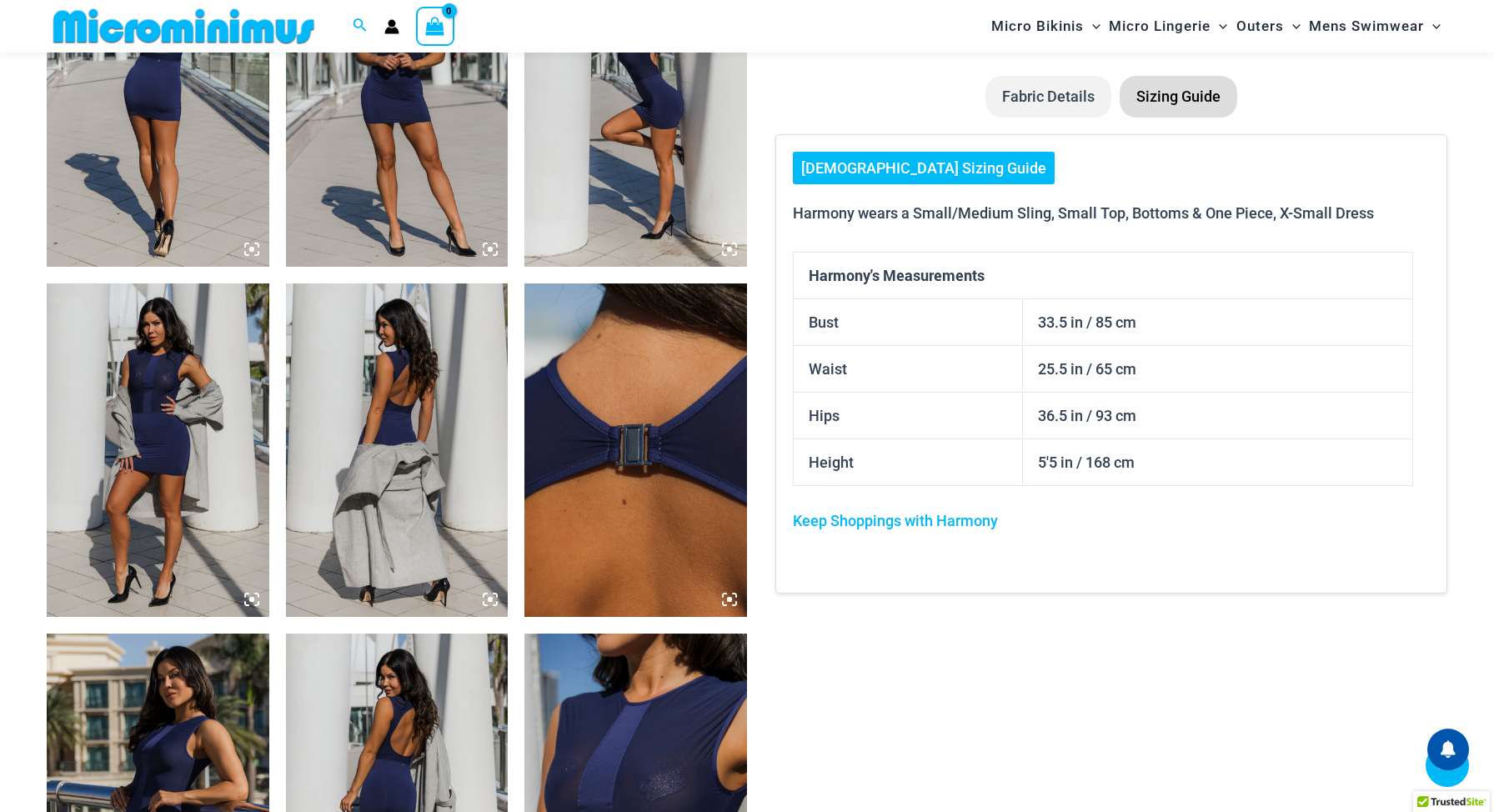
click at [903, 168] on link "[DEMOGRAPHIC_DATA] Sizing Guide" at bounding box center [923, 168] width 262 height 33
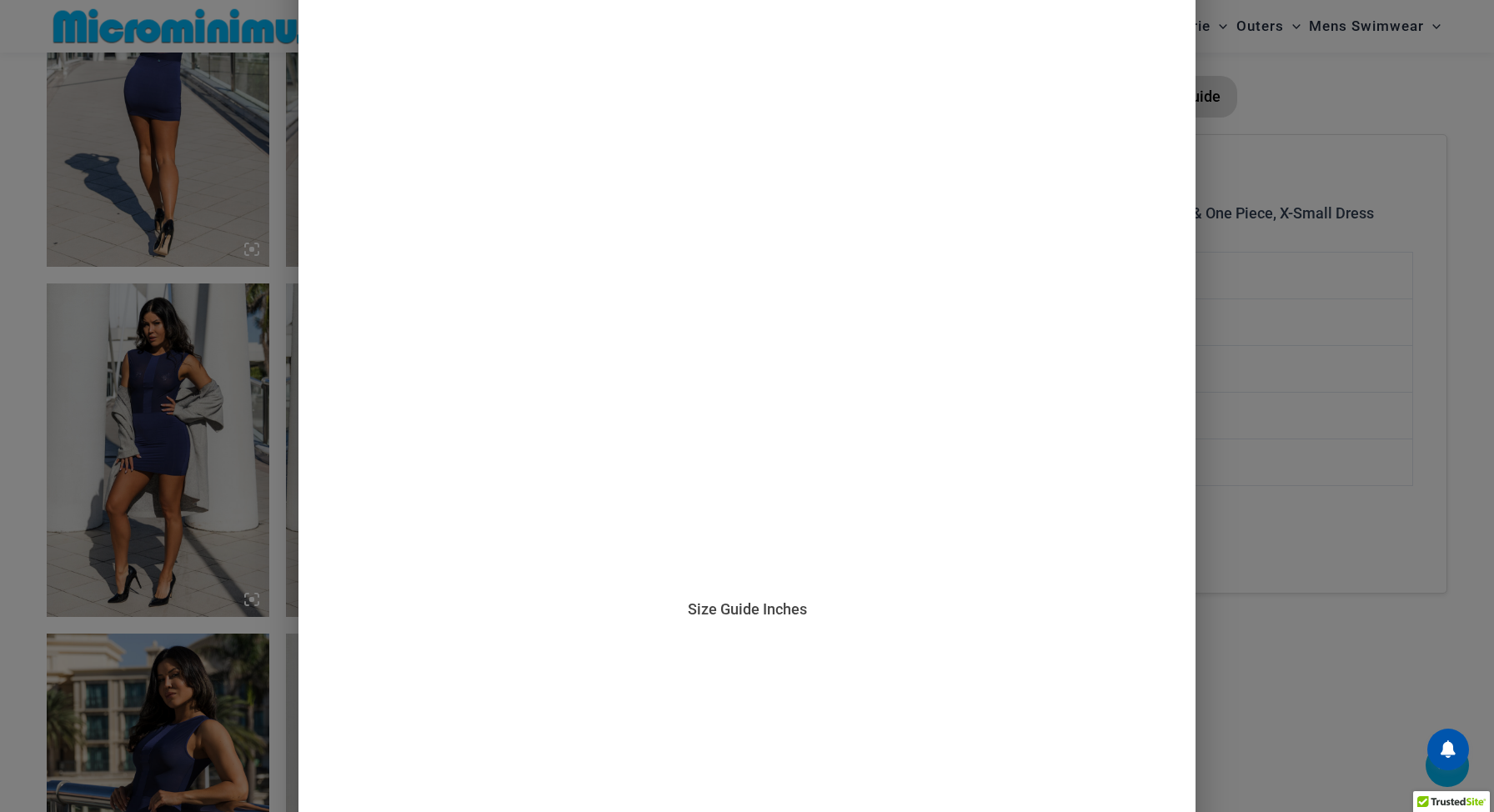
scroll to position [350, 0]
